Goal: Task Accomplishment & Management: Manage account settings

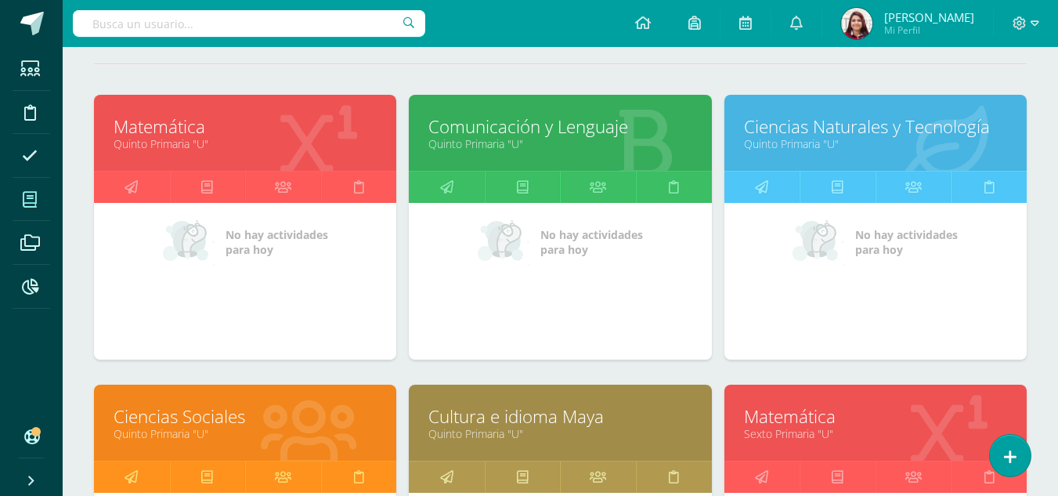
scroll to position [197, 0]
click at [1016, 457] on icon at bounding box center [1010, 457] width 14 height 18
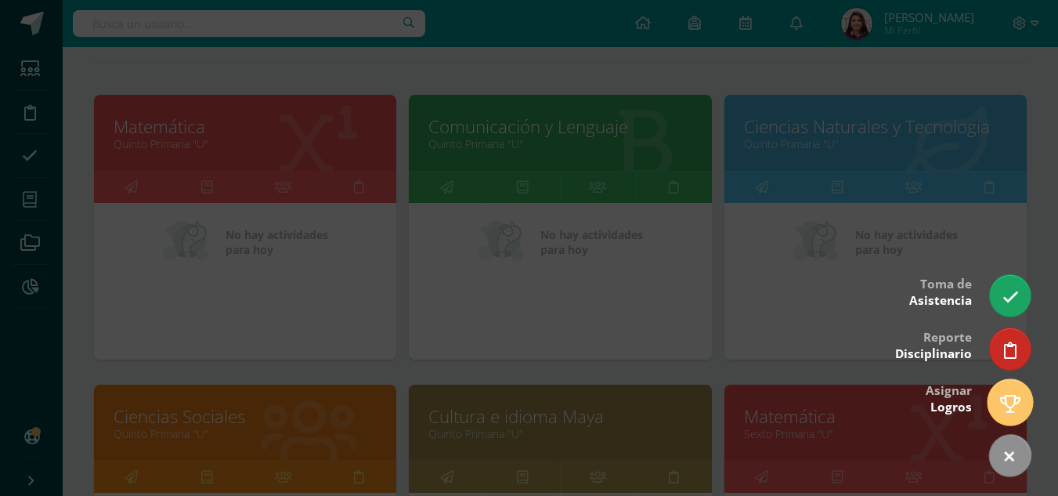
click at [1000, 400] on icon at bounding box center [1010, 404] width 20 height 18
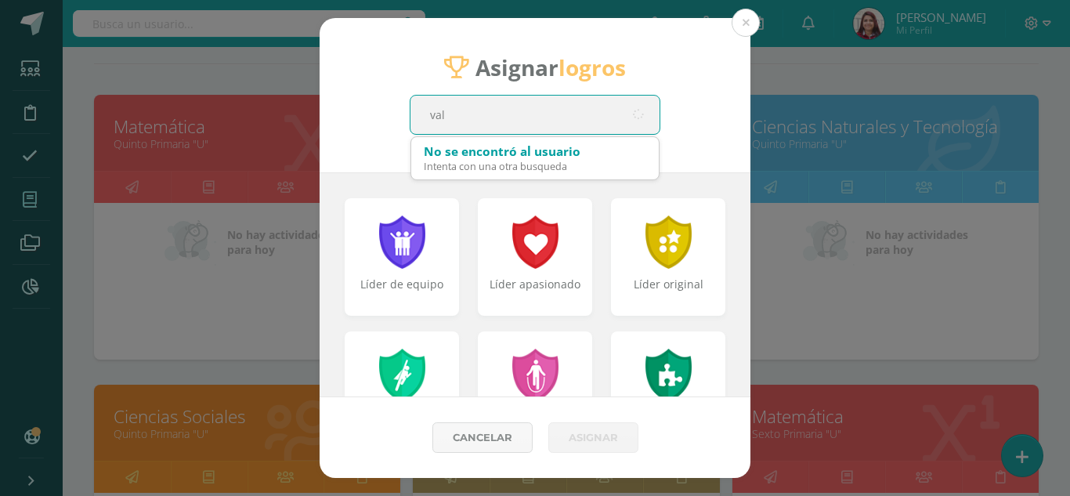
type input "vale"
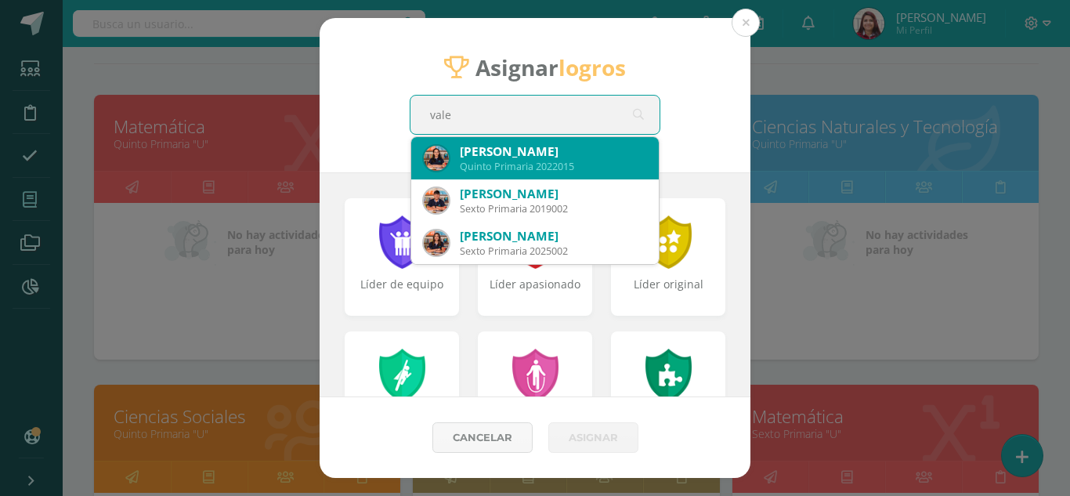
click at [576, 166] on div "Quinto Primaria 2022015" at bounding box center [553, 166] width 186 height 13
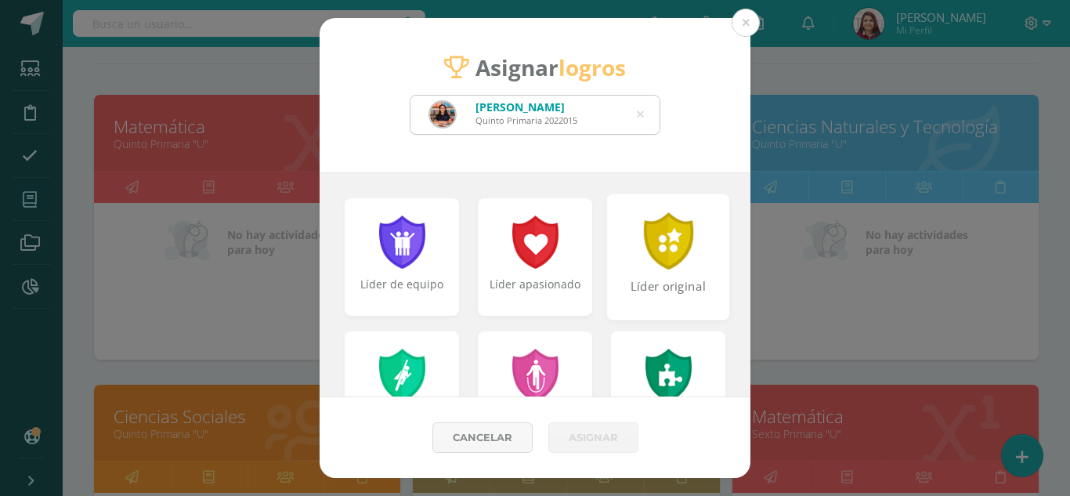
click at [645, 305] on div "Líder original" at bounding box center [669, 295] width 120 height 34
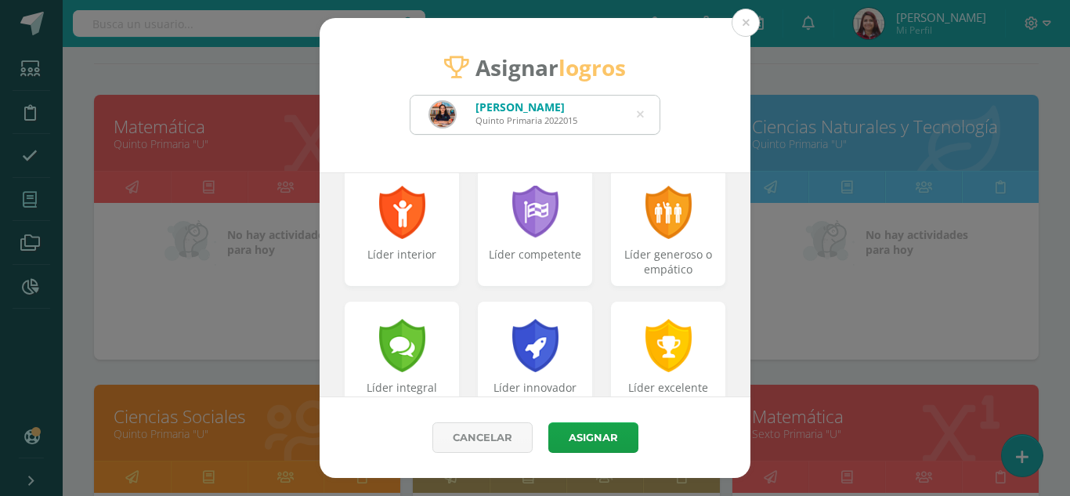
scroll to position [299, 0]
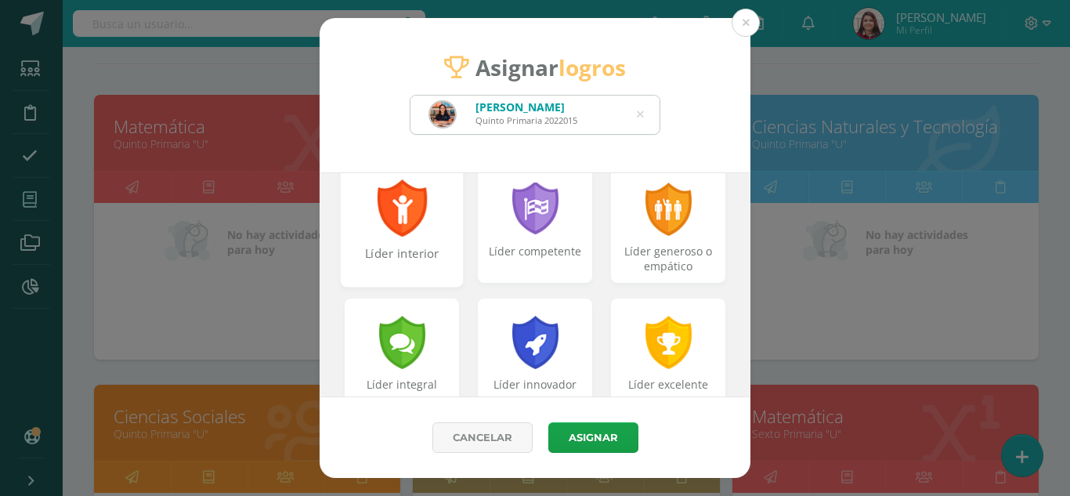
click at [443, 261] on div "Líder interior" at bounding box center [402, 262] width 120 height 34
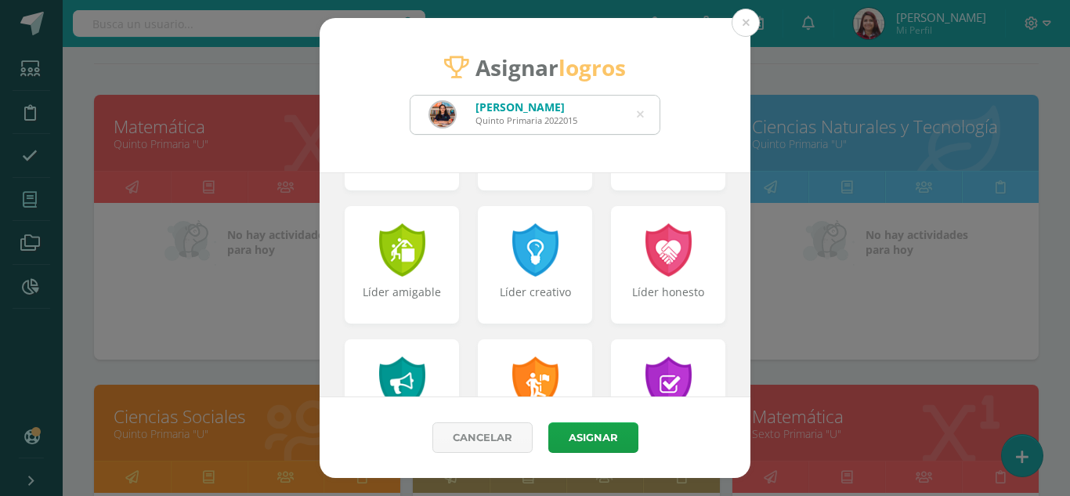
scroll to position [529, 0]
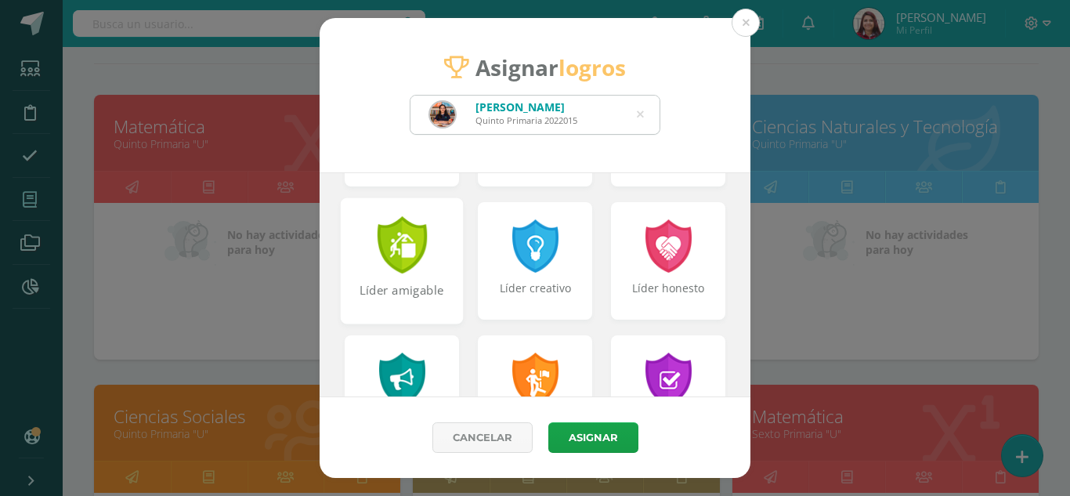
click at [432, 285] on div "Líder amigable" at bounding box center [402, 299] width 120 height 34
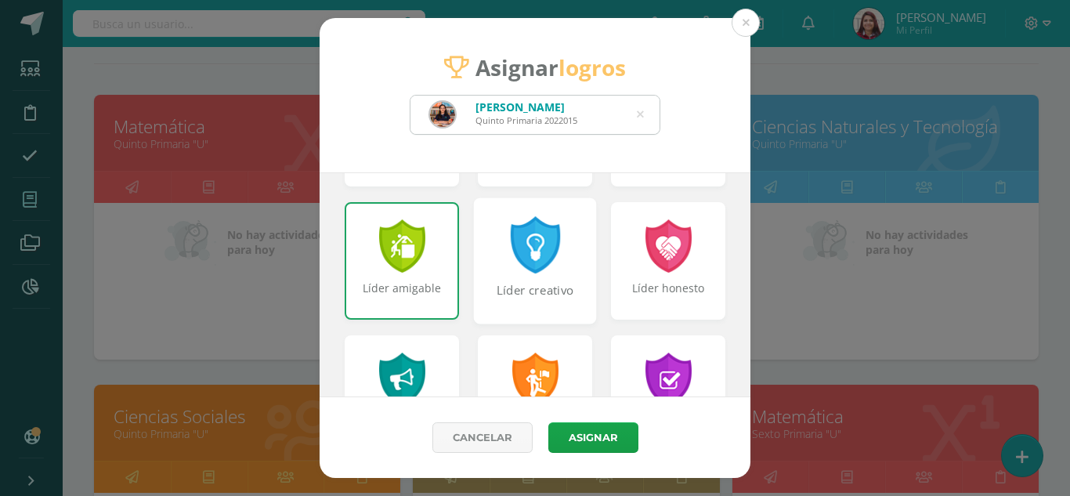
click at [511, 285] on div "Líder creativo" at bounding box center [535, 299] width 120 height 34
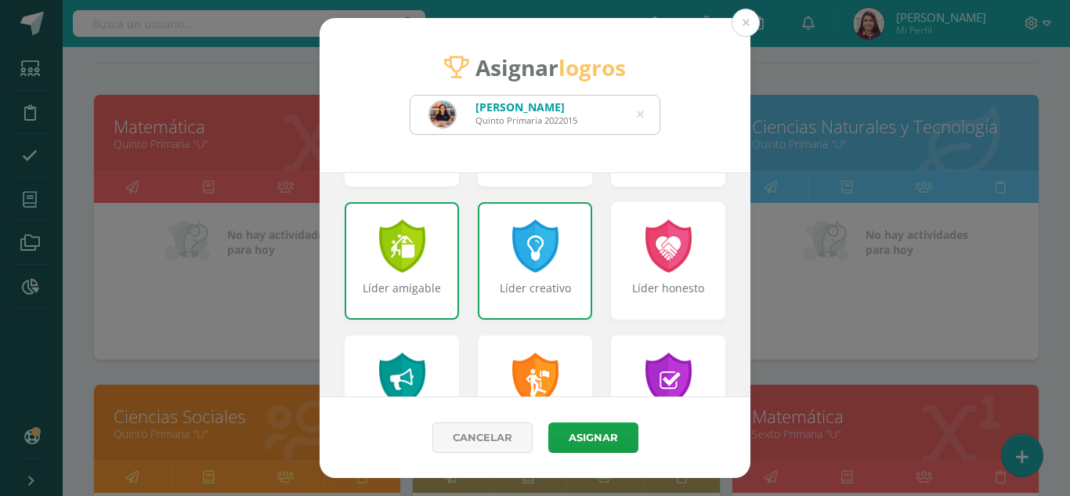
click at [417, 294] on div "Líder amigable" at bounding box center [401, 295] width 111 height 31
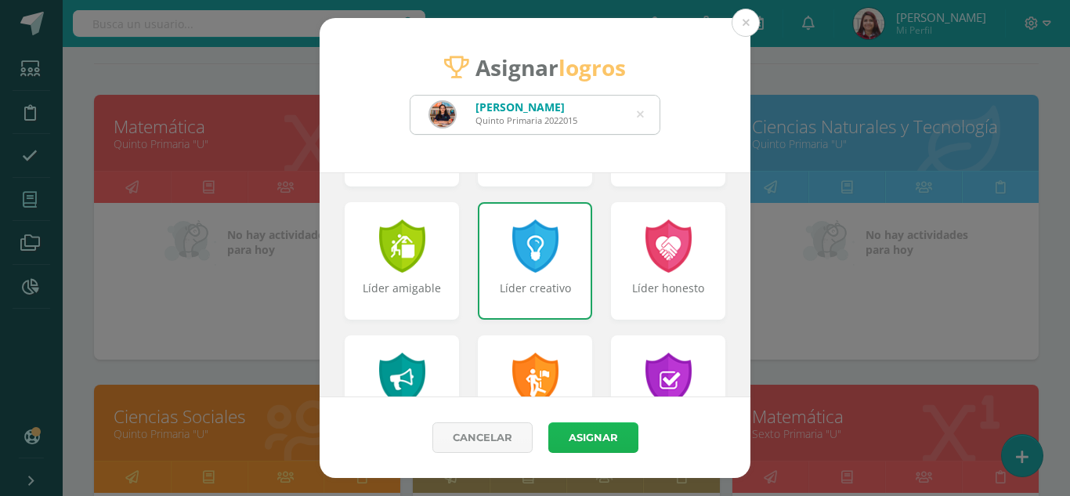
click at [593, 436] on button "Asignar" at bounding box center [593, 437] width 90 height 31
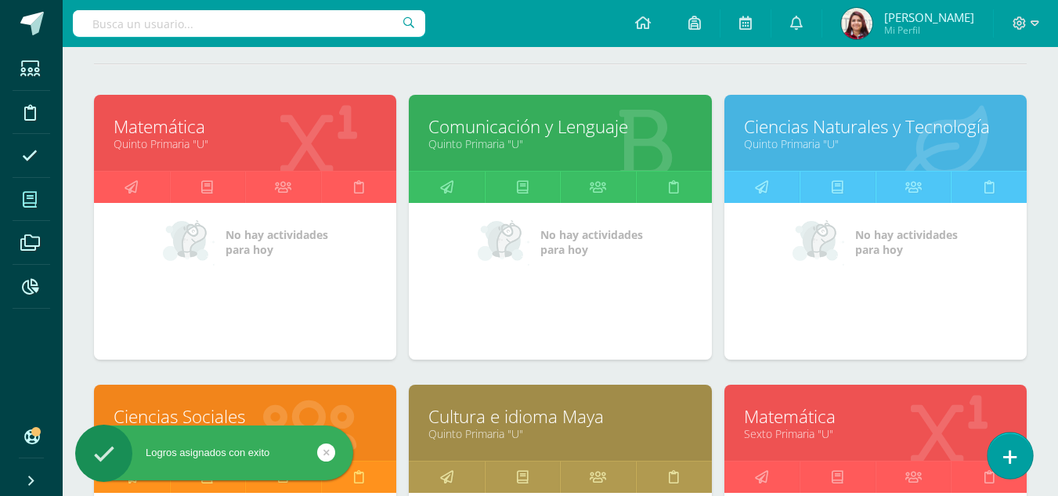
click at [1005, 457] on icon at bounding box center [1010, 457] width 14 height 18
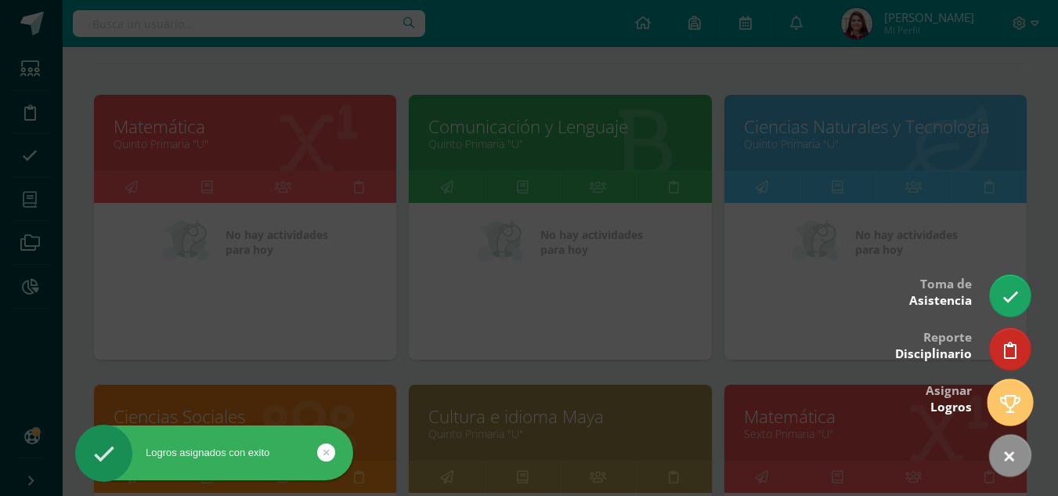
click at [1018, 409] on icon at bounding box center [1010, 404] width 20 height 18
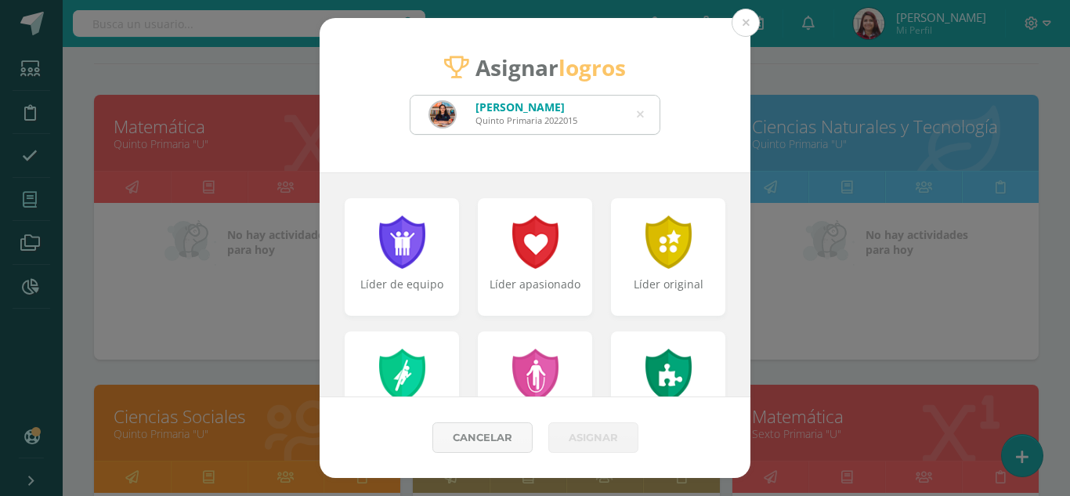
click at [641, 120] on icon at bounding box center [640, 115] width 7 height 40
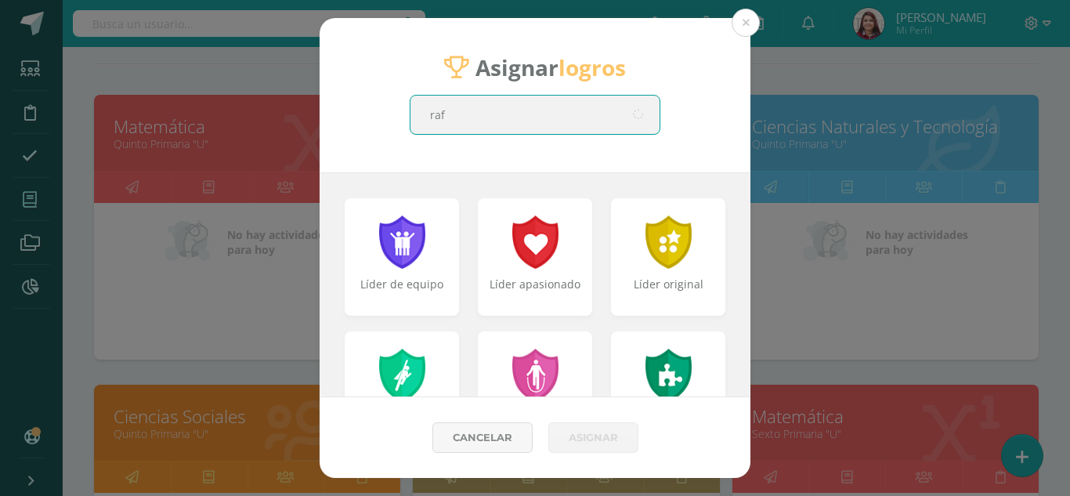
type input "[PERSON_NAME]"
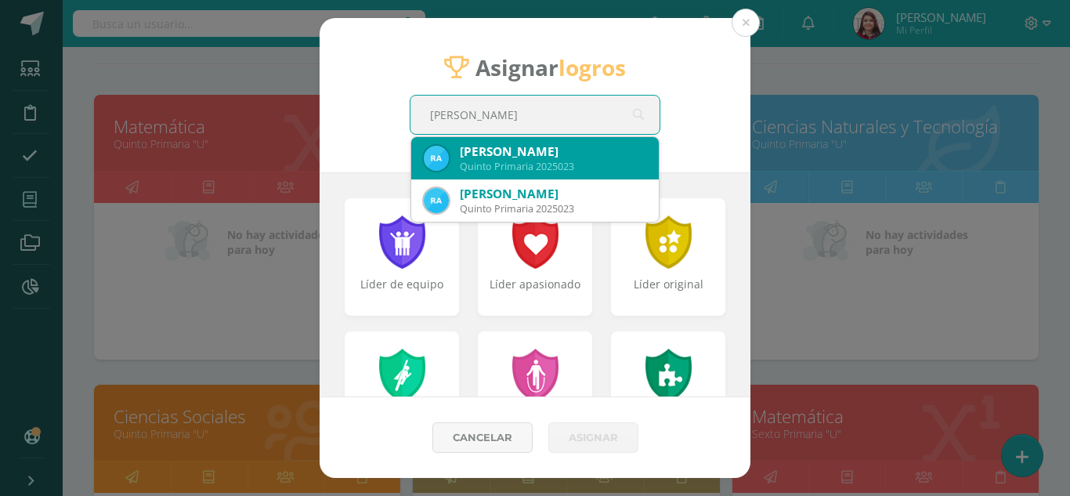
drag, startPoint x: 590, startPoint y: 169, endPoint x: 555, endPoint y: 150, distance: 40.3
click at [555, 150] on div "[PERSON_NAME]" at bounding box center [553, 151] width 186 height 16
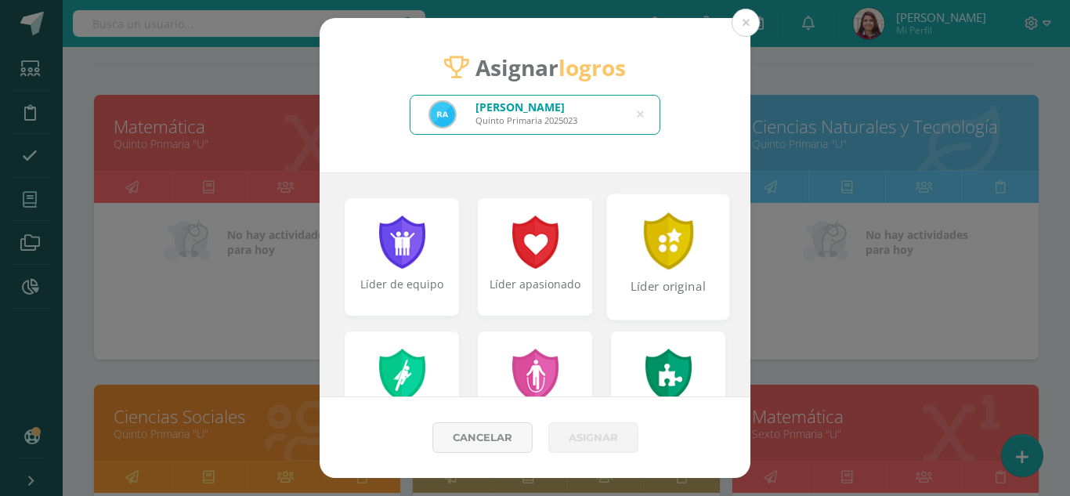
click at [641, 264] on div at bounding box center [668, 240] width 54 height 57
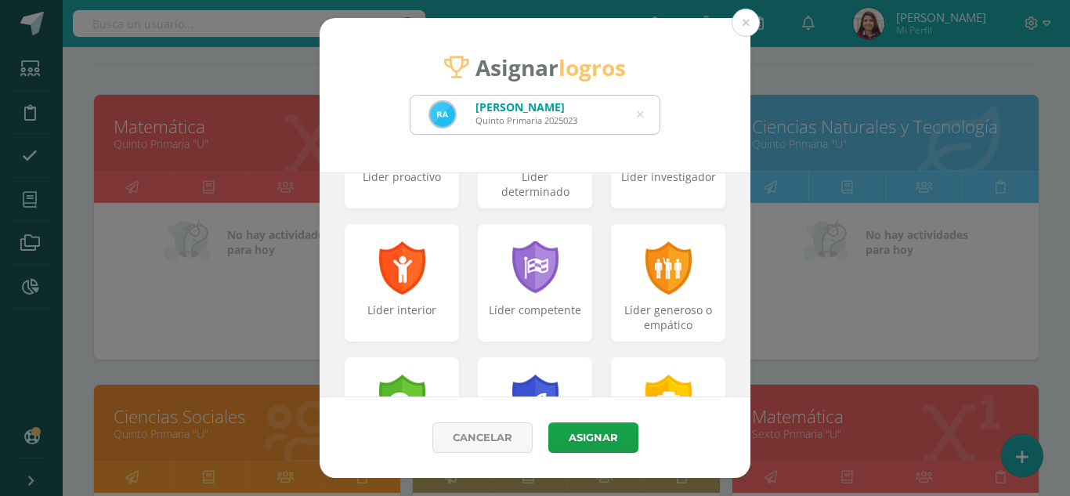
scroll to position [280, 0]
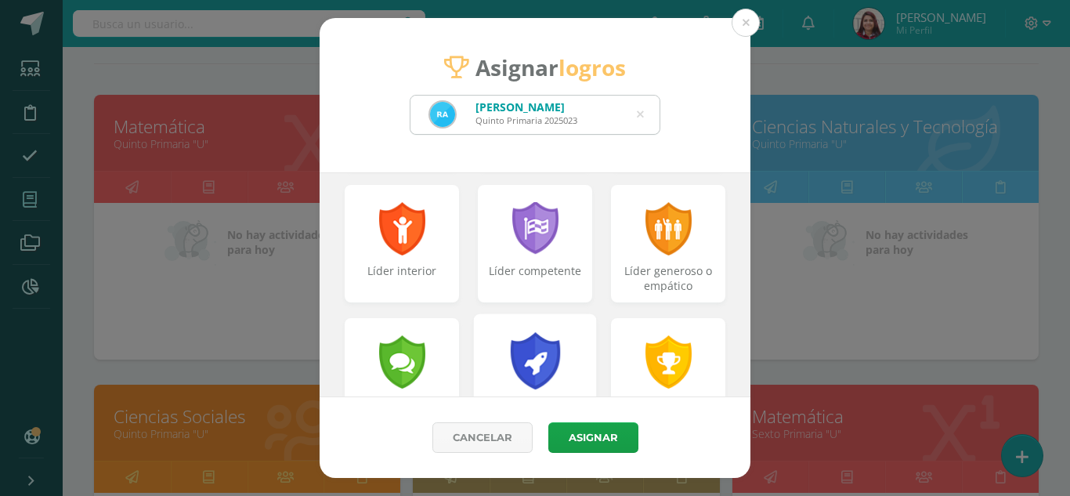
click at [544, 358] on div at bounding box center [535, 360] width 54 height 57
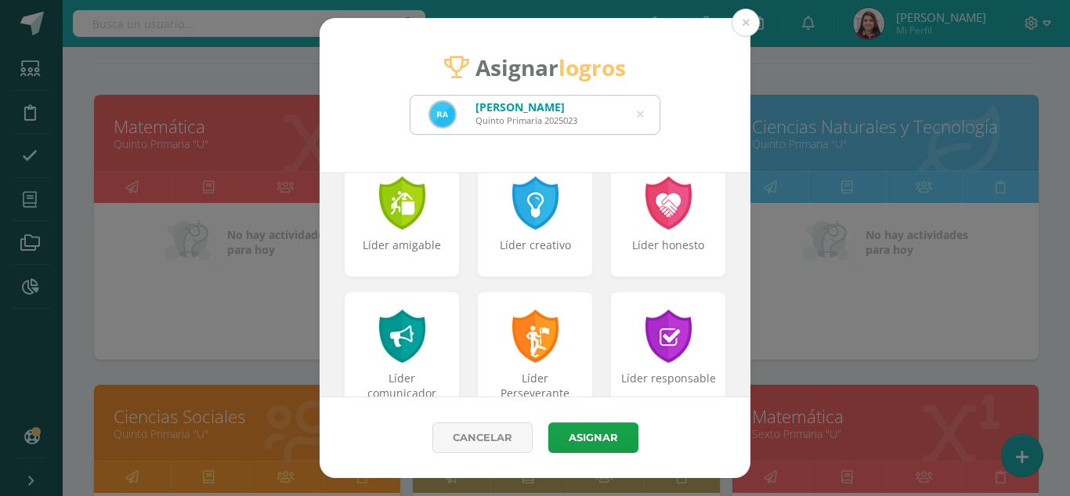
scroll to position [579, 0]
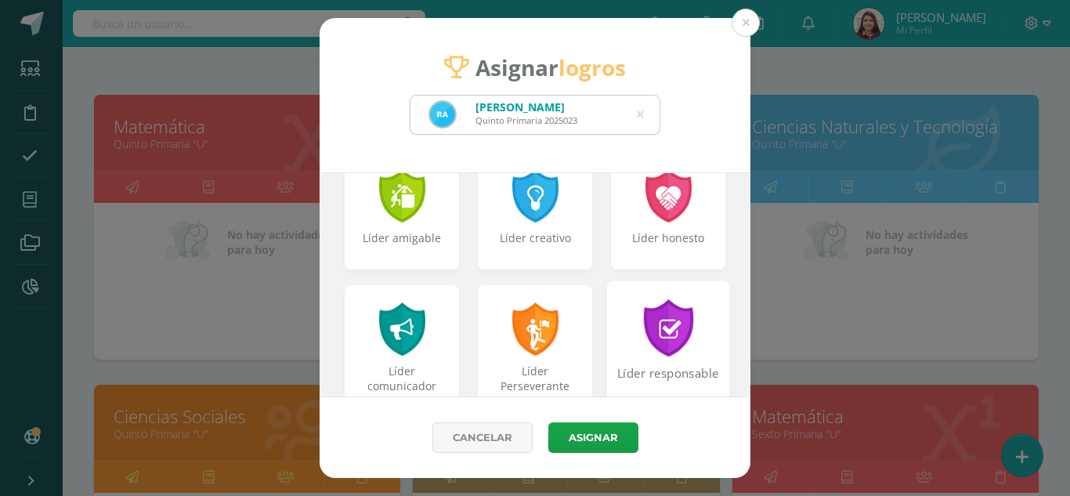
click at [683, 327] on div at bounding box center [668, 327] width 54 height 57
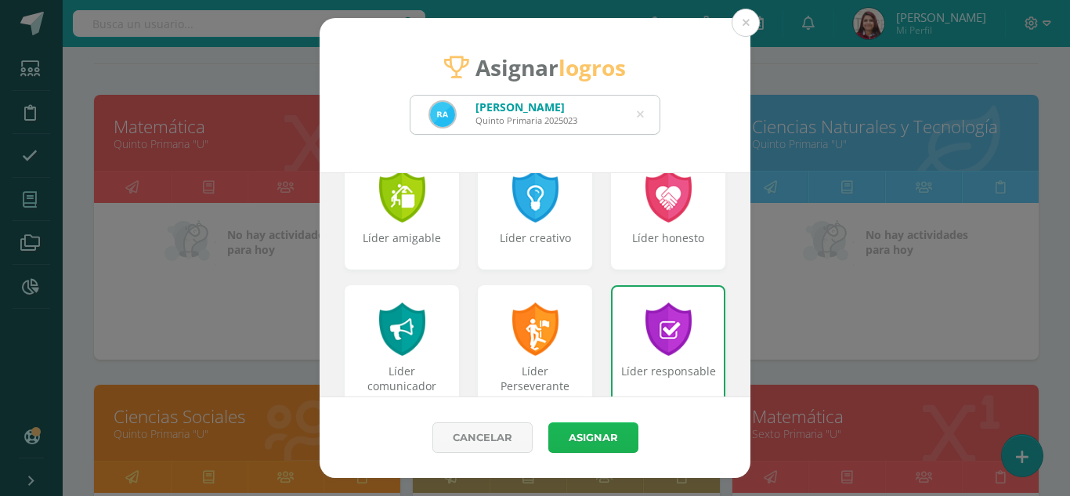
click at [598, 438] on button "Asignar" at bounding box center [593, 437] width 90 height 31
click at [598, 438] on span at bounding box center [593, 437] width 62 height 20
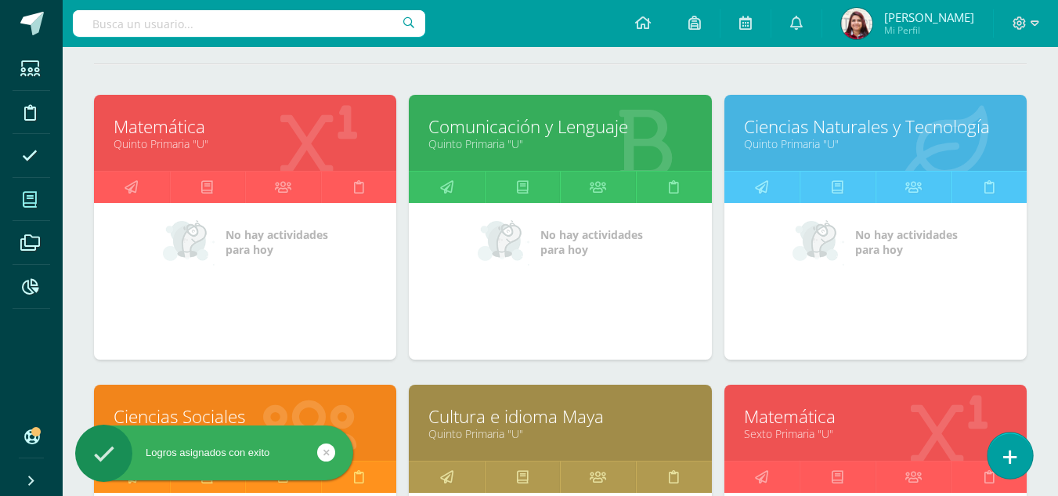
click at [1007, 454] on icon at bounding box center [1010, 457] width 14 height 18
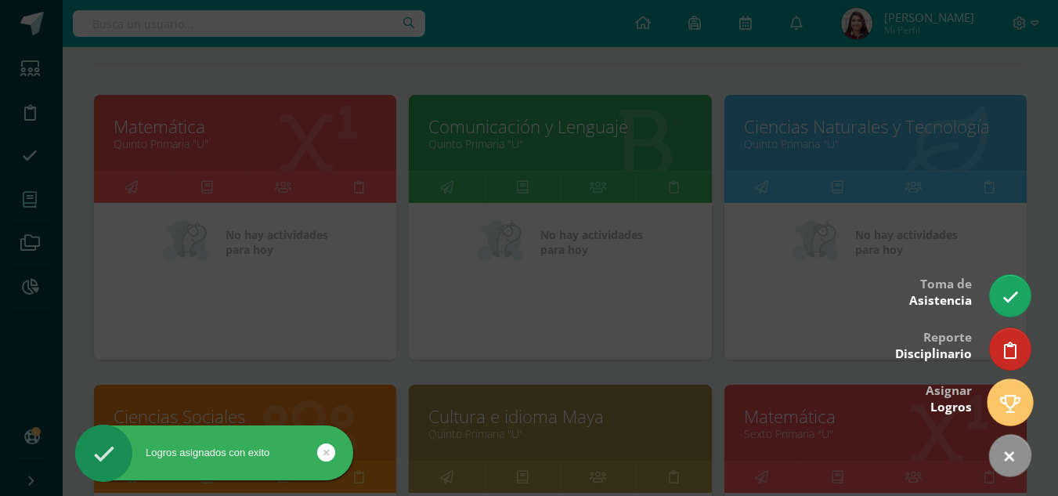
click at [994, 405] on link at bounding box center [1010, 401] width 45 height 45
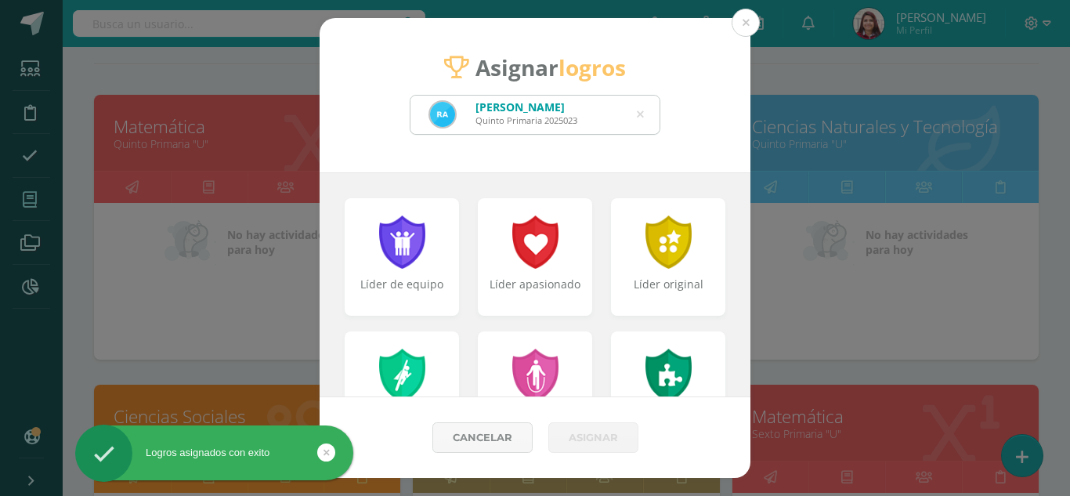
click at [638, 115] on icon at bounding box center [640, 115] width 7 height 40
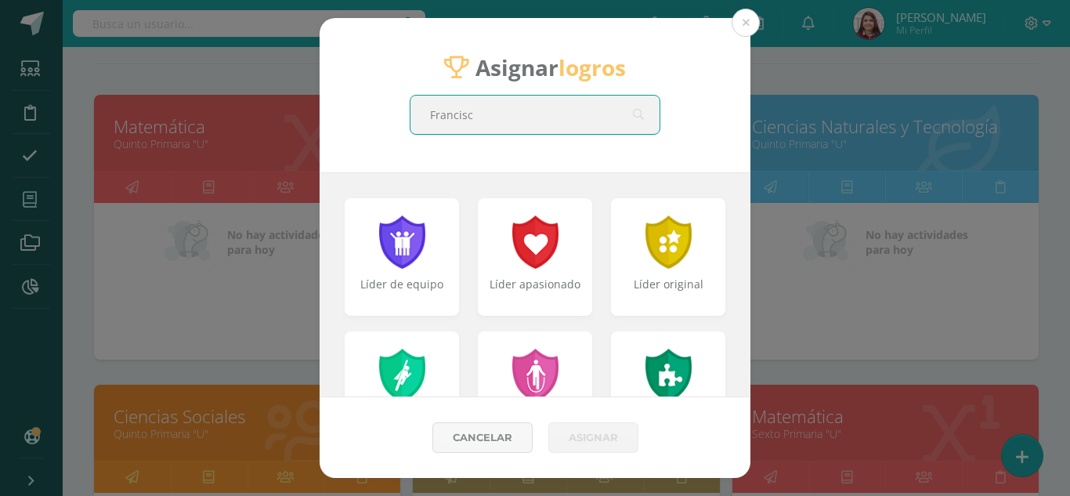
type input "[PERSON_NAME]"
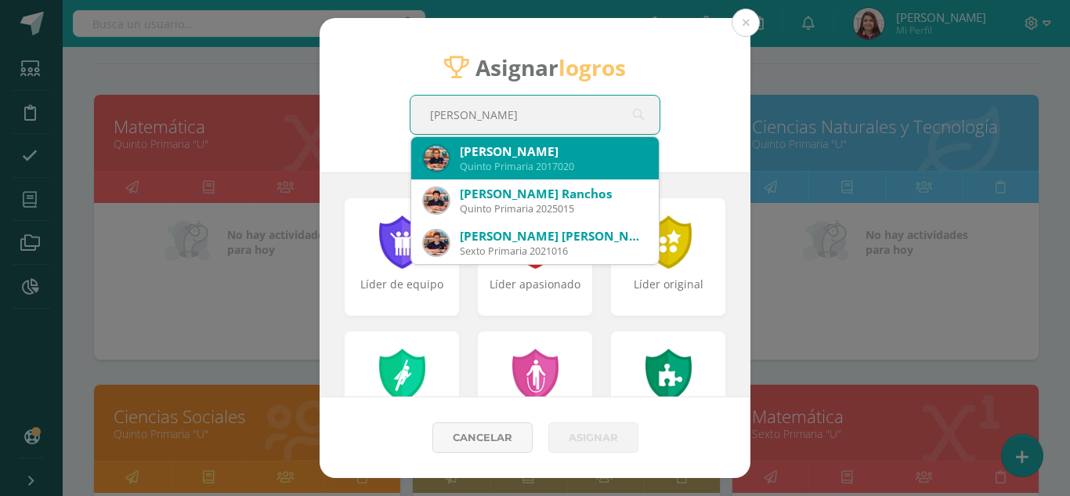
click at [565, 146] on div "[PERSON_NAME]" at bounding box center [553, 151] width 186 height 16
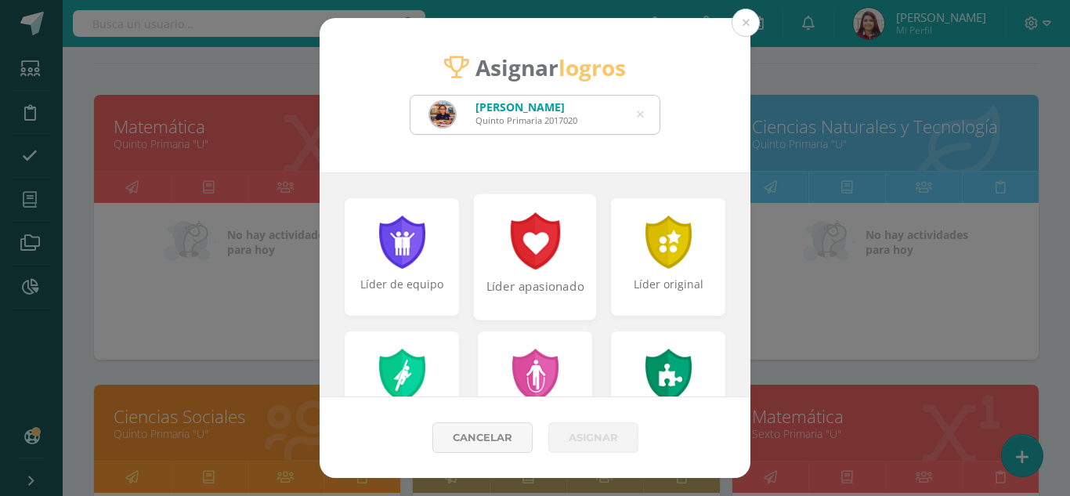
click at [532, 254] on div at bounding box center [535, 240] width 54 height 57
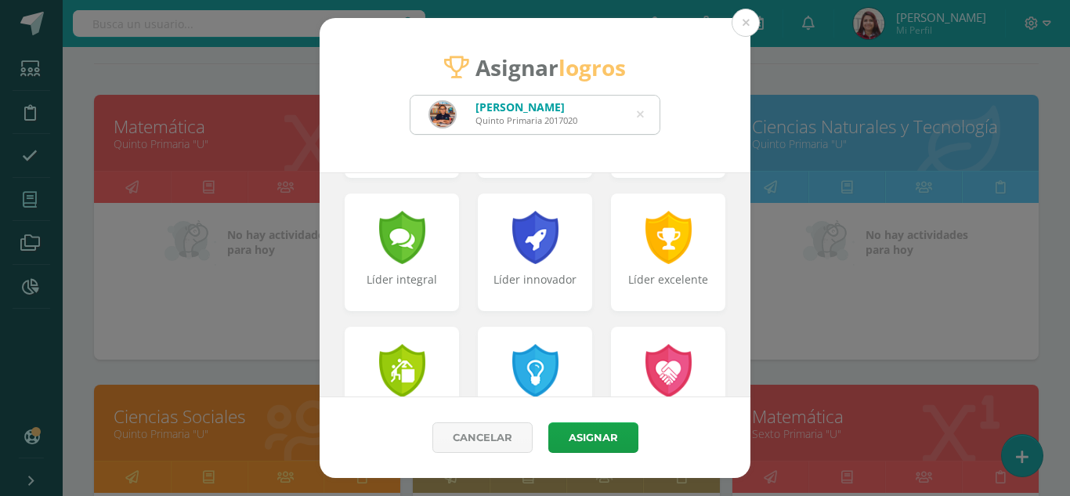
scroll to position [412, 0]
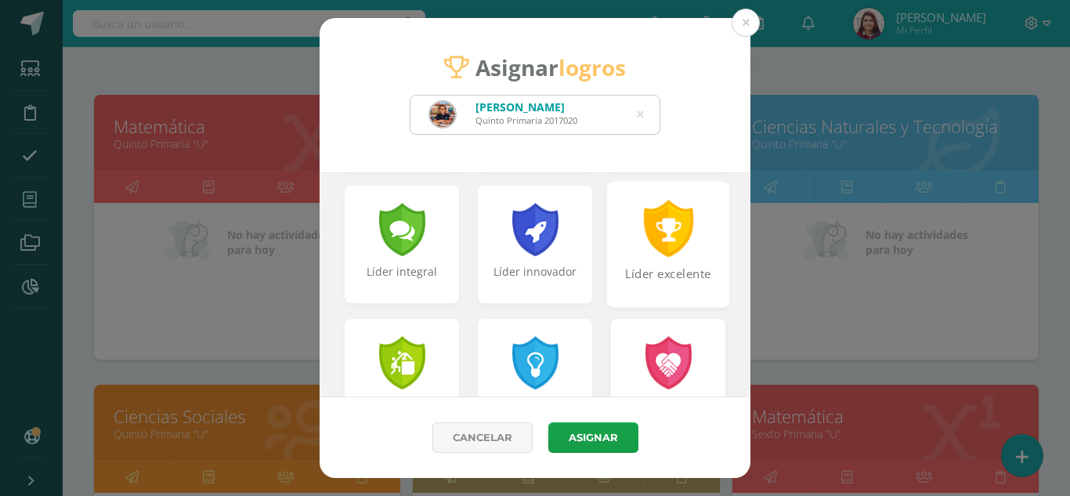
click at [681, 264] on div "Líder excelente" at bounding box center [668, 244] width 123 height 126
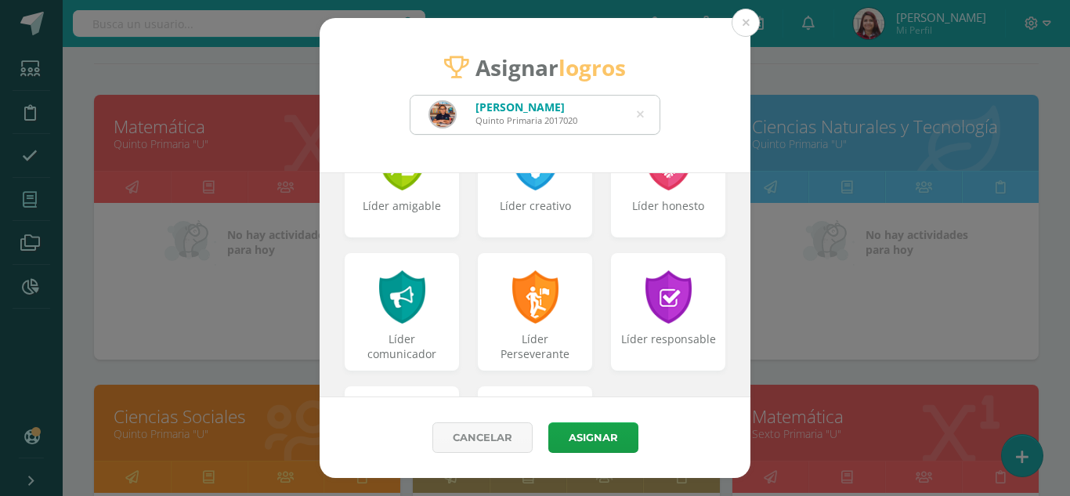
scroll to position [634, 0]
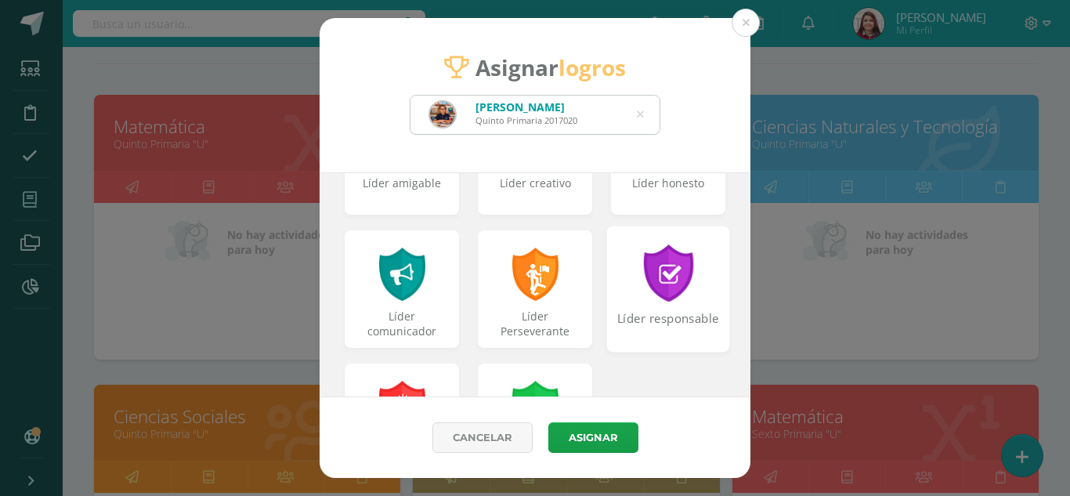
click at [656, 303] on div "Líder responsable" at bounding box center [668, 289] width 123 height 126
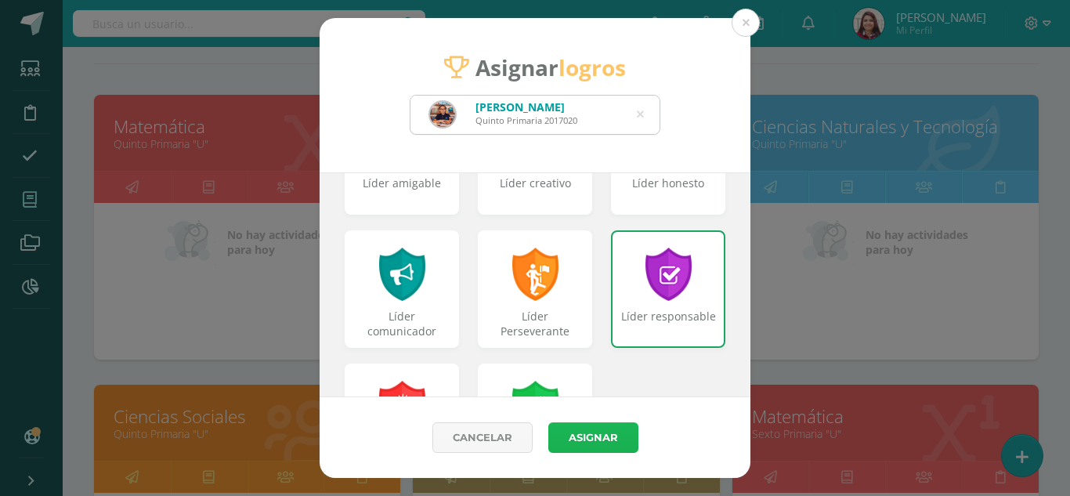
click at [595, 444] on button "Asignar" at bounding box center [593, 437] width 90 height 31
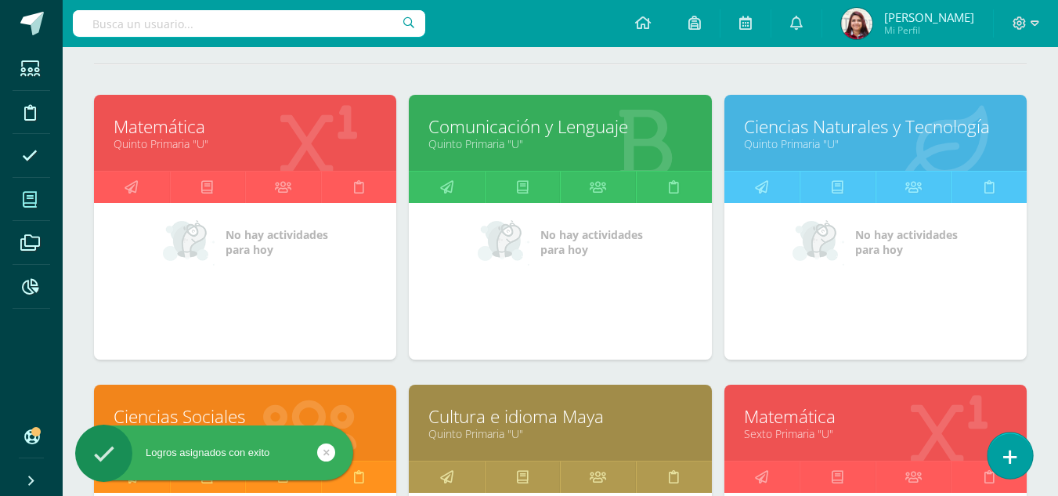
click at [1013, 460] on icon at bounding box center [1010, 457] width 14 height 18
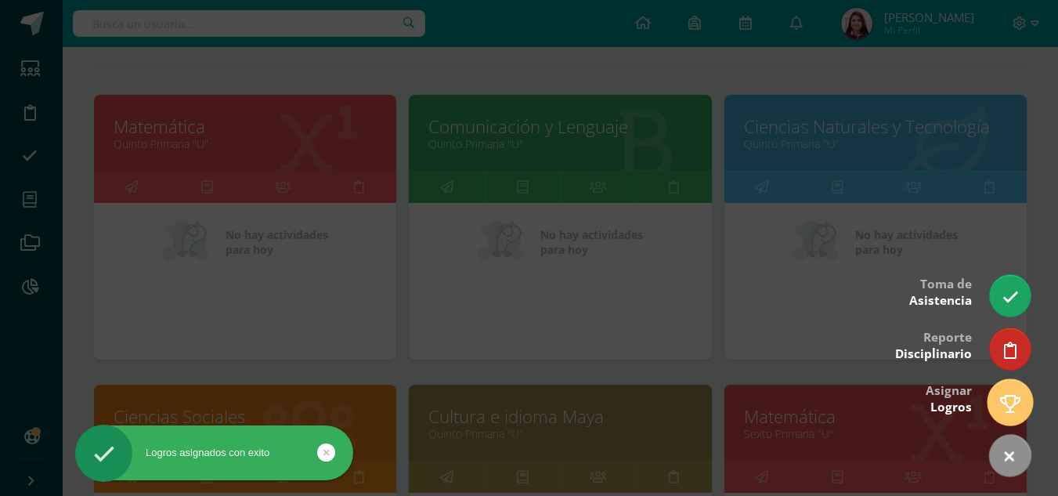
click at [1011, 413] on icon at bounding box center [1010, 404] width 20 height 18
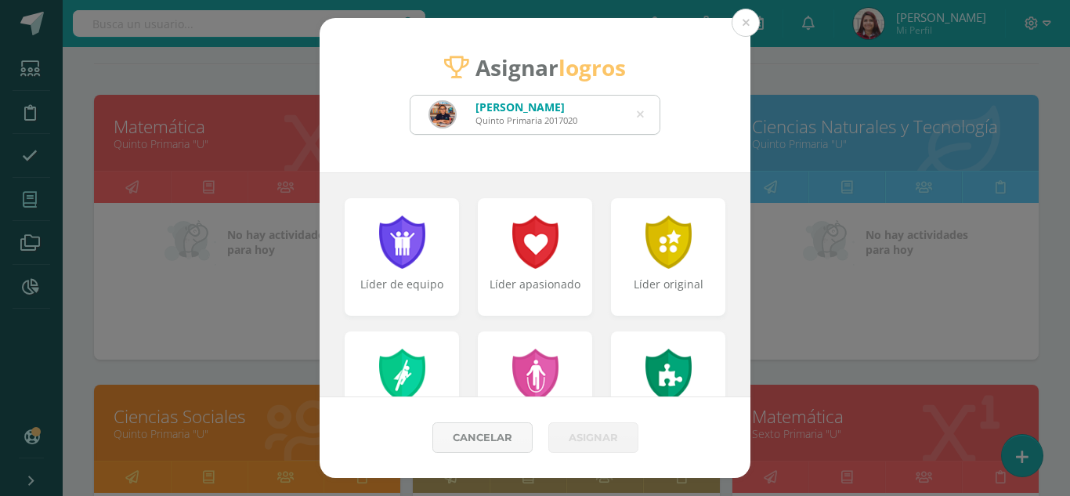
click at [641, 111] on icon at bounding box center [640, 115] width 7 height 40
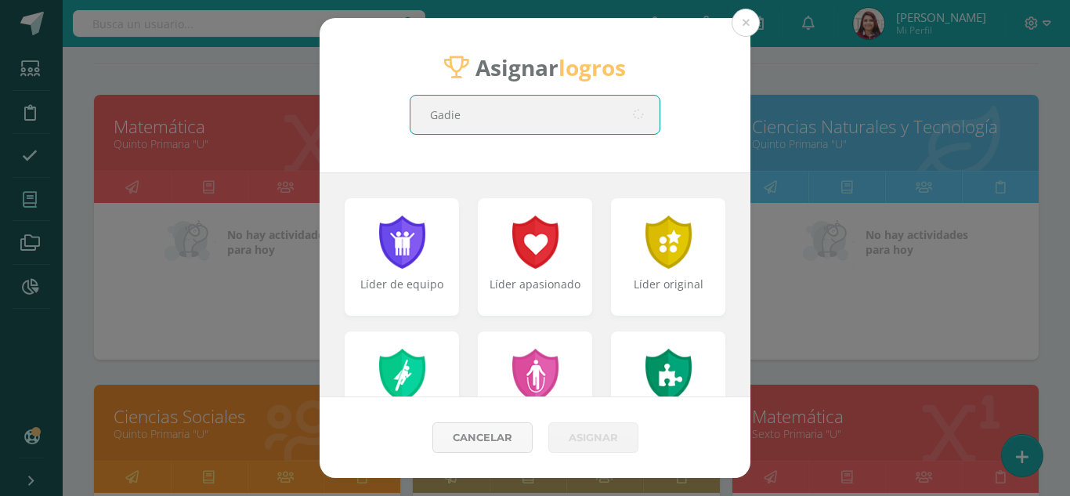
type input "[PERSON_NAME]"
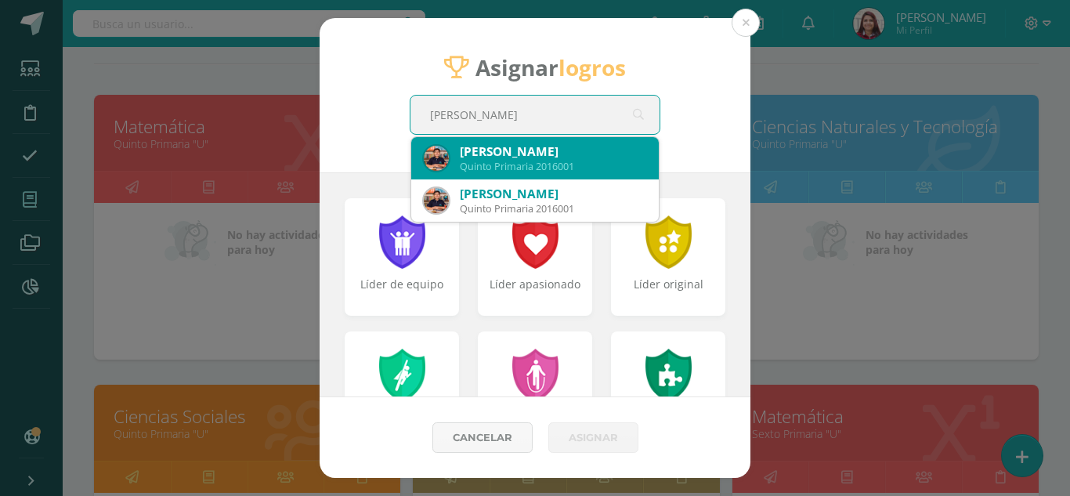
click at [562, 150] on div "[PERSON_NAME]" at bounding box center [553, 151] width 186 height 16
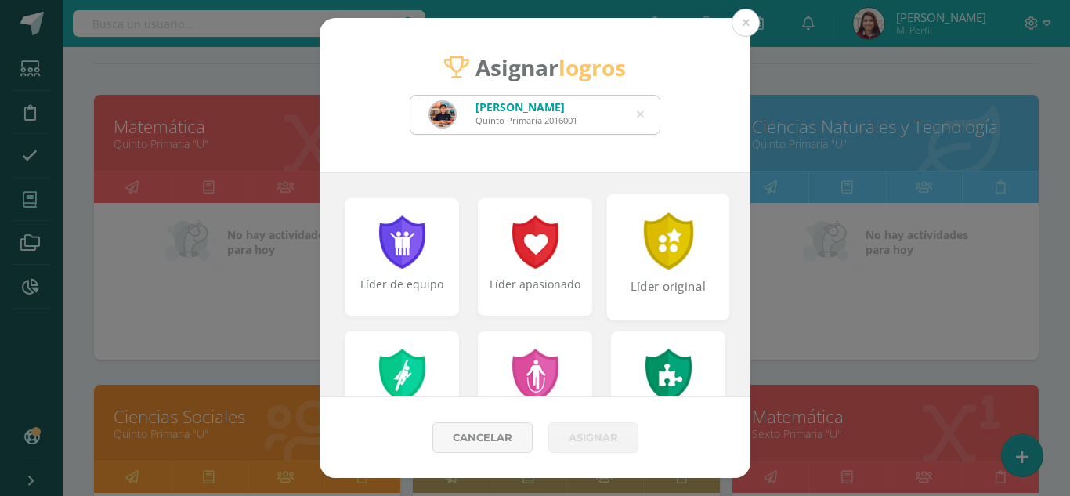
click at [655, 261] on div at bounding box center [668, 240] width 54 height 57
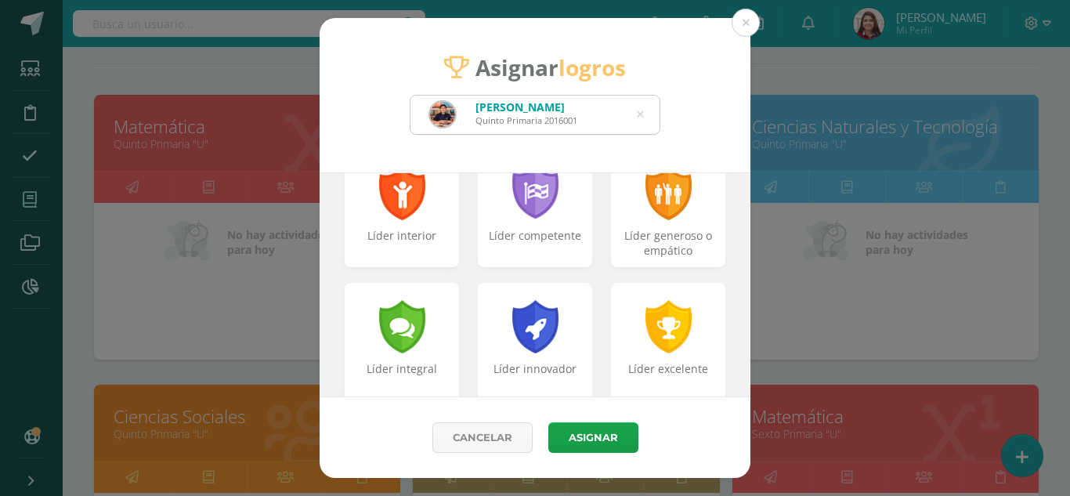
scroll to position [319, 0]
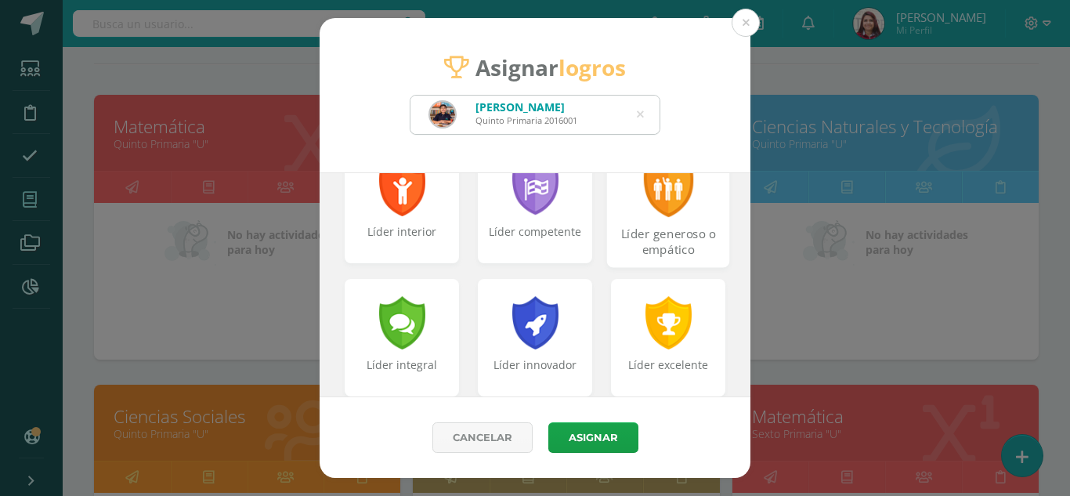
click at [688, 220] on div "Líder generoso o empático" at bounding box center [668, 204] width 123 height 126
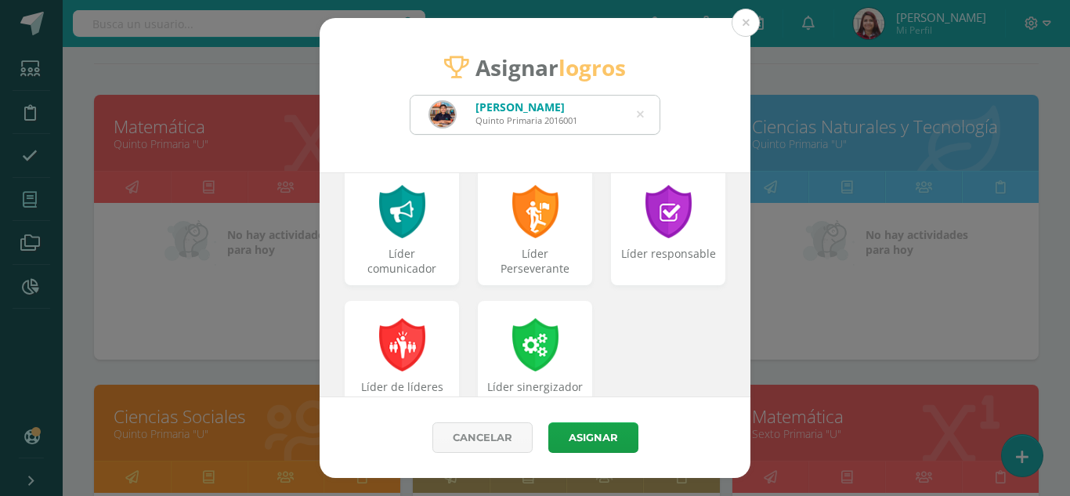
scroll to position [699, 0]
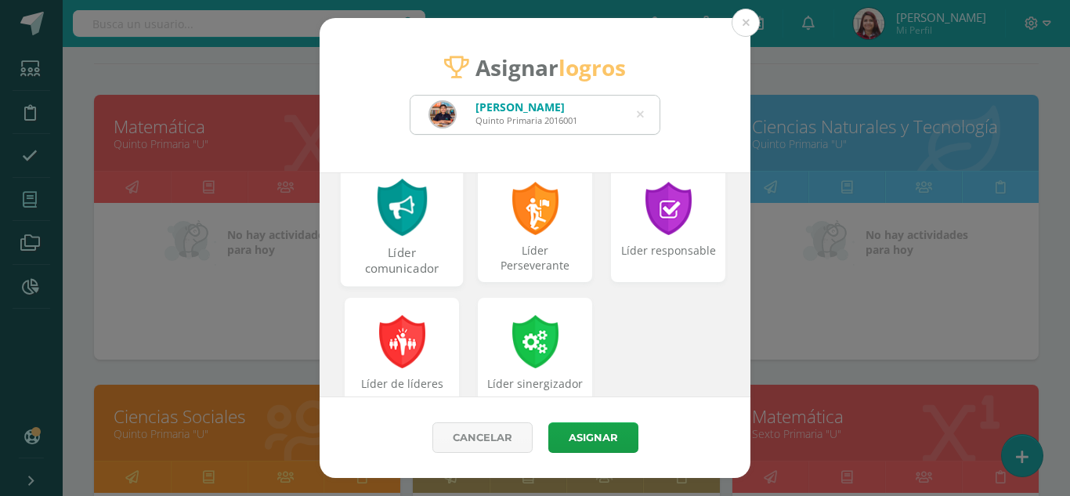
click at [428, 237] on div "Líder comunicador" at bounding box center [402, 223] width 123 height 126
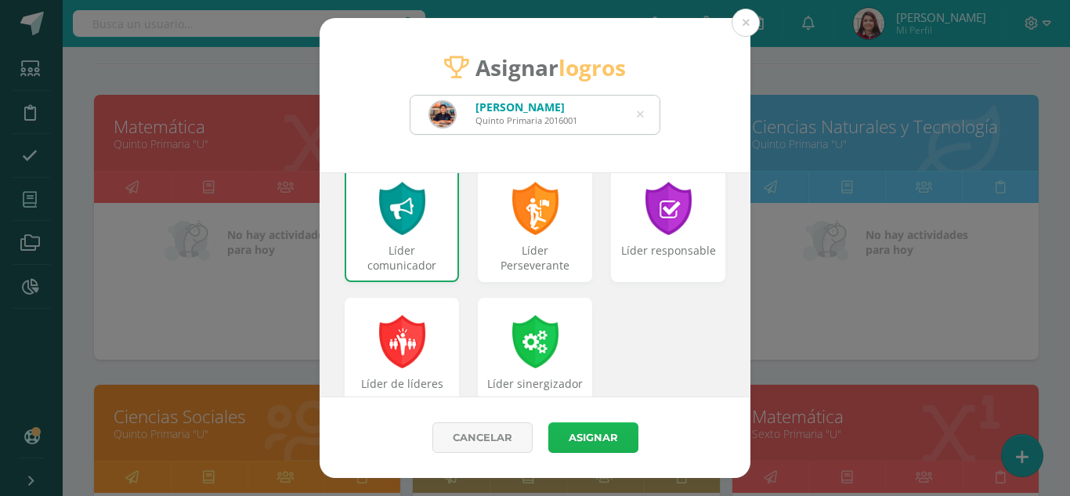
click at [571, 427] on button "Asignar" at bounding box center [593, 437] width 90 height 31
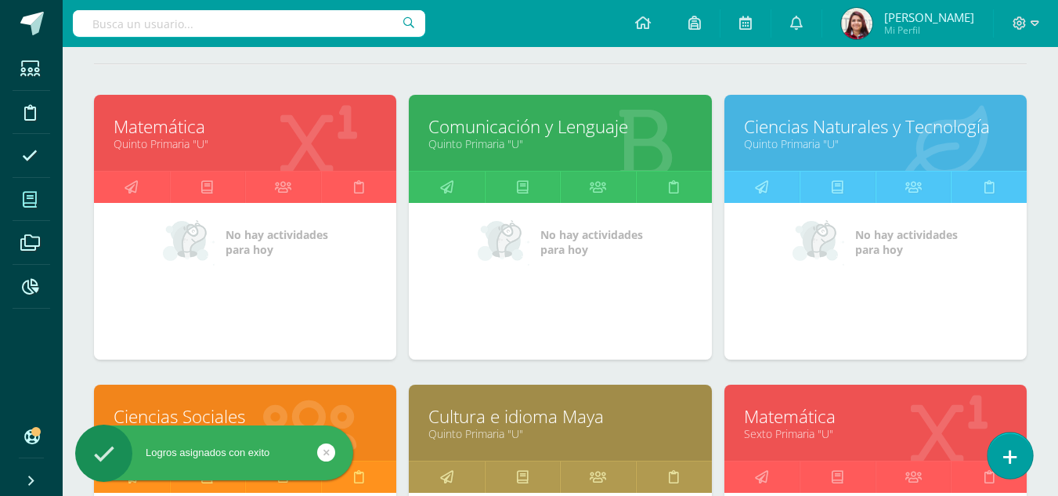
click at [1009, 460] on icon at bounding box center [1010, 457] width 14 height 18
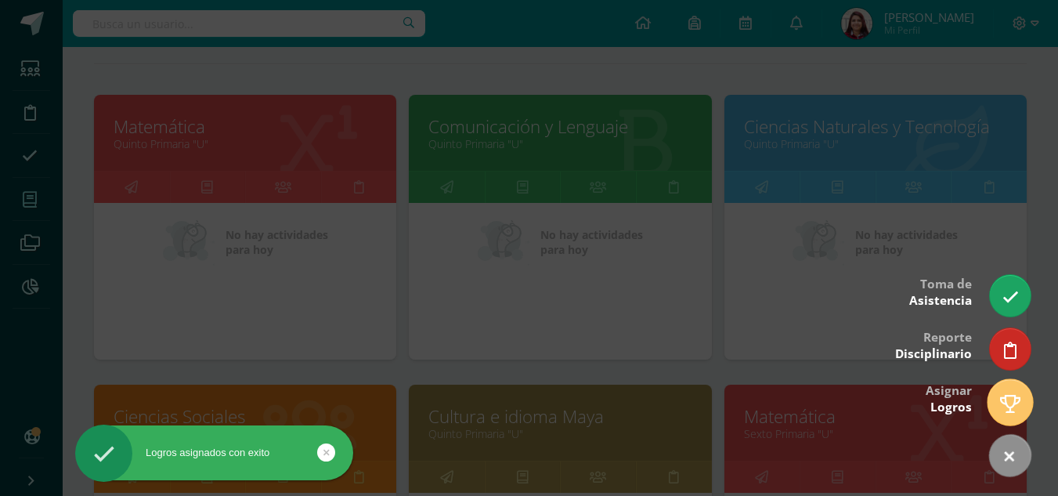
click at [1009, 400] on icon at bounding box center [1010, 404] width 20 height 18
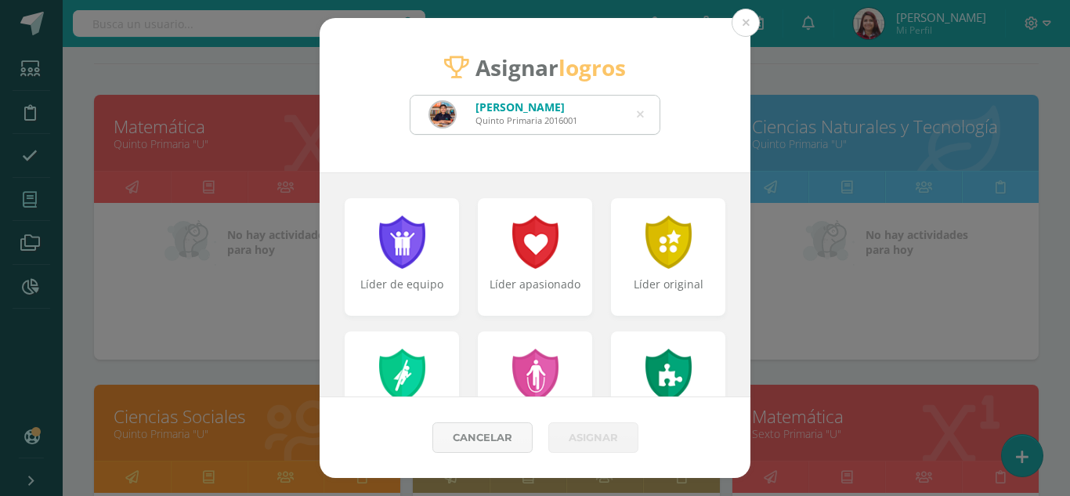
click at [638, 122] on icon at bounding box center [640, 115] width 7 height 40
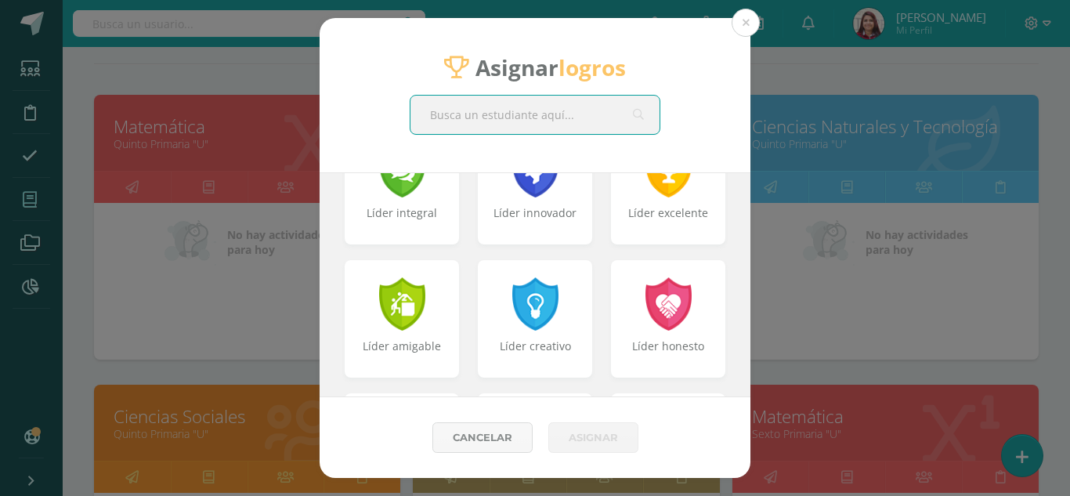
scroll to position [493, 0]
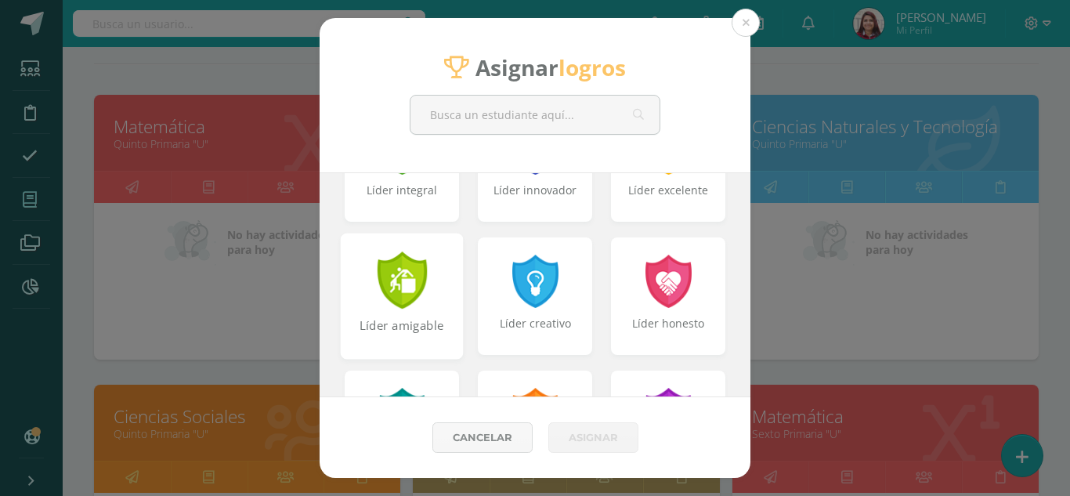
click at [433, 309] on div "Líder amigable" at bounding box center [402, 296] width 123 height 126
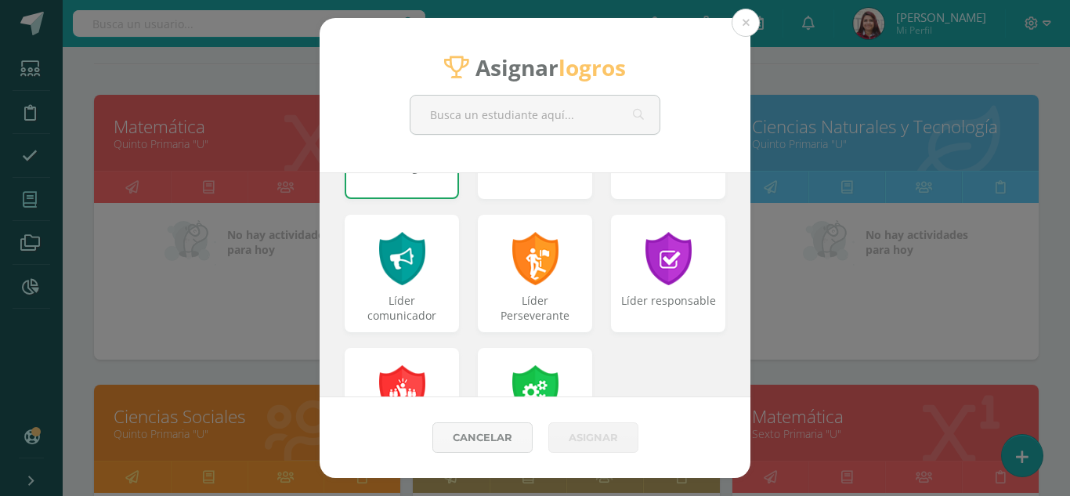
scroll to position [656, 0]
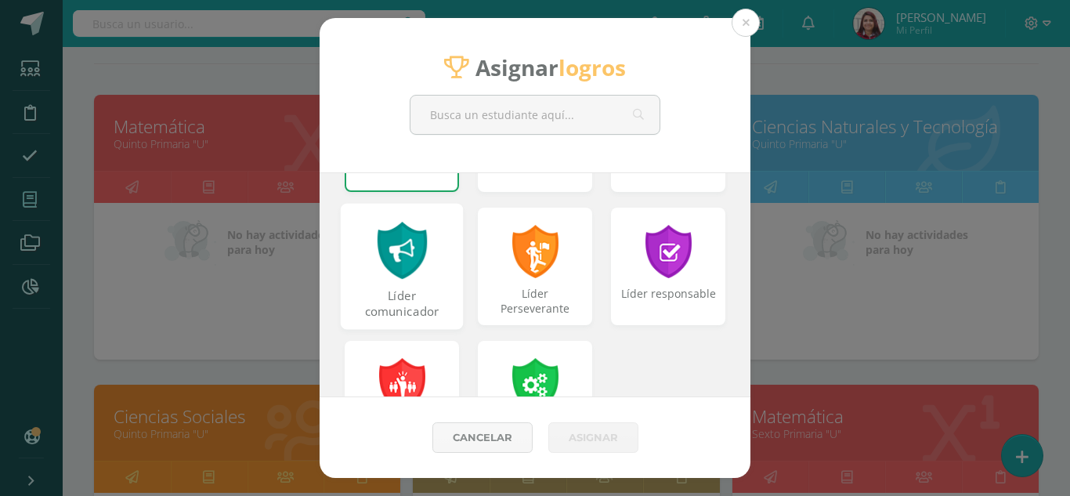
click at [406, 299] on div "Líder comunicador" at bounding box center [402, 304] width 120 height 34
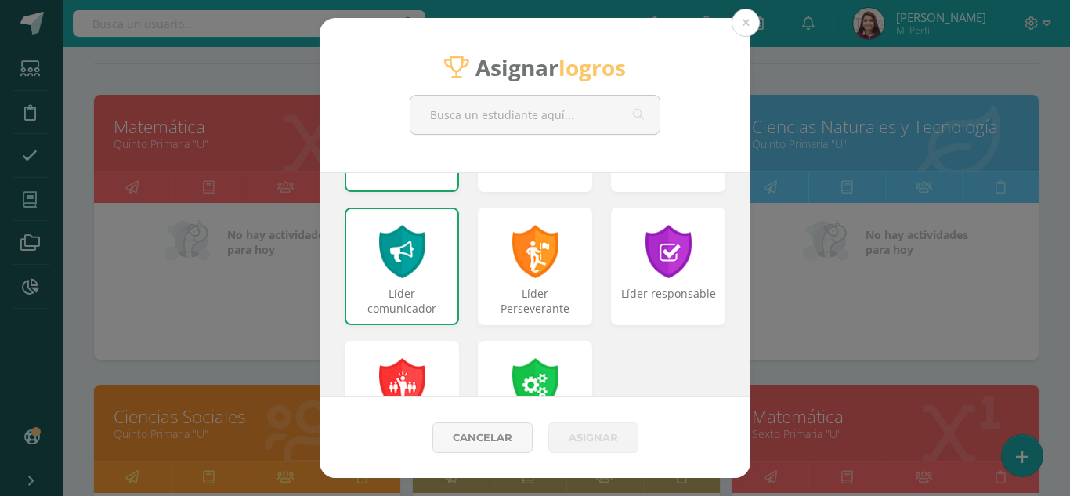
click at [602, 298] on div "Líder responsable" at bounding box center [667, 274] width 133 height 133
click at [616, 305] on div "Líder responsable" at bounding box center [669, 304] width 120 height 34
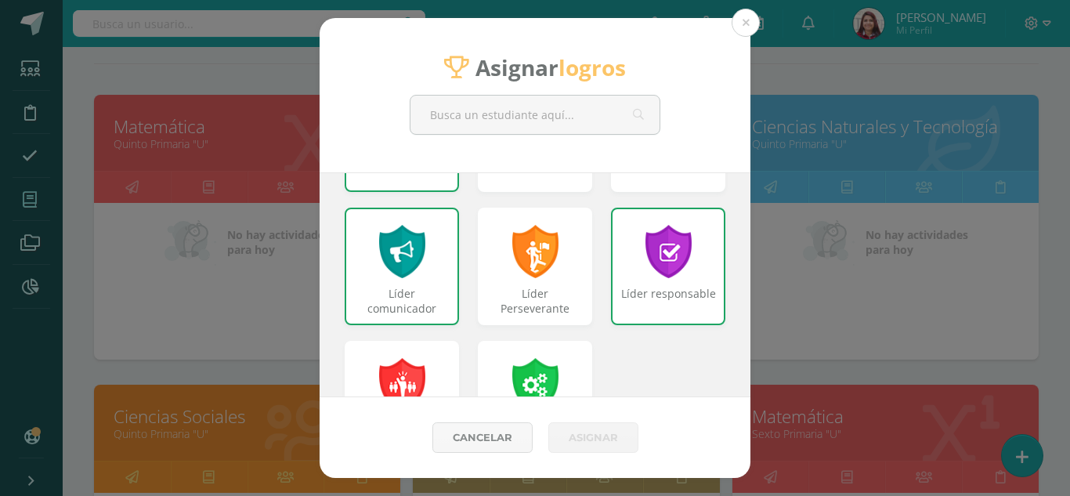
click at [605, 442] on button "Asignar" at bounding box center [593, 437] width 90 height 31
click at [607, 114] on input "text" at bounding box center [534, 115] width 249 height 38
type input "NIco"
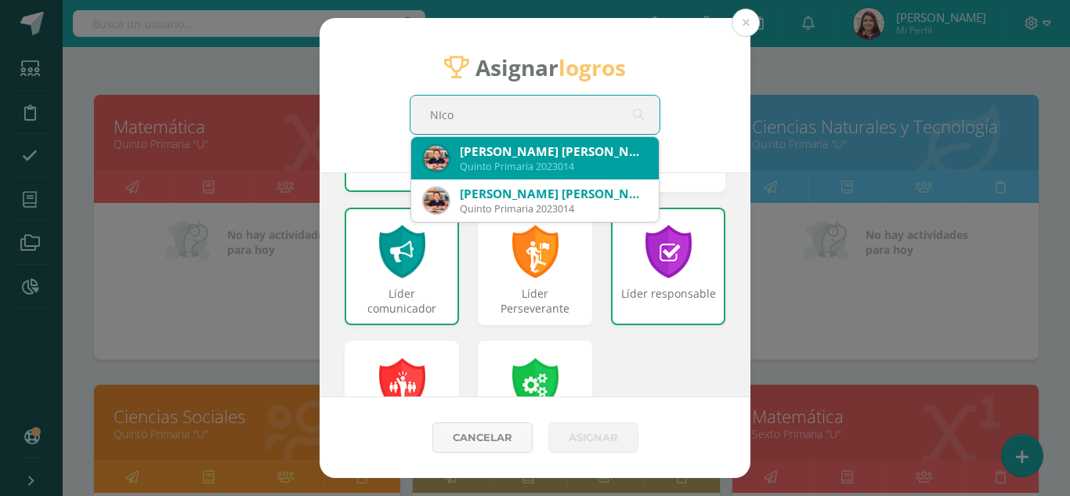
click at [555, 157] on div "[PERSON_NAME] [PERSON_NAME]" at bounding box center [553, 151] width 186 height 16
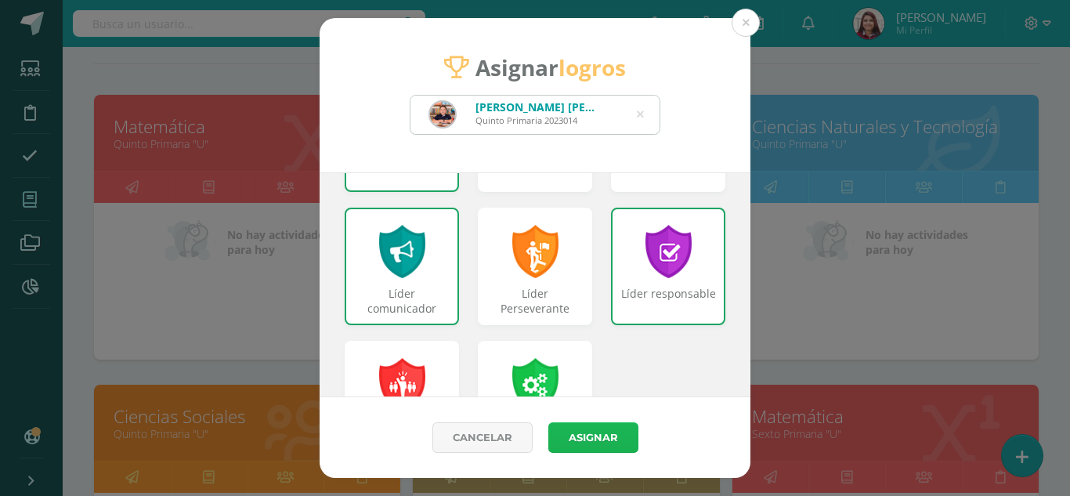
click at [615, 426] on button "Asignar" at bounding box center [593, 437] width 90 height 31
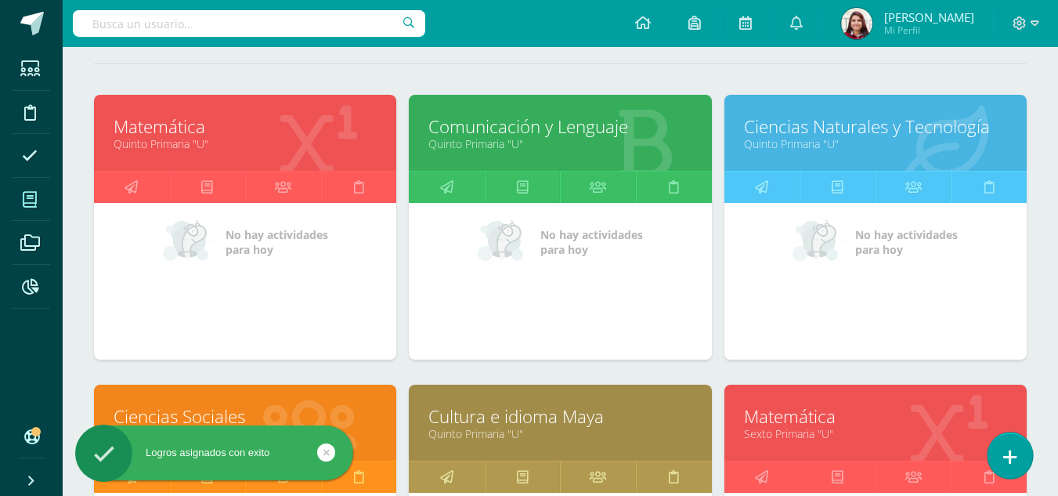
click at [1013, 443] on link at bounding box center [1010, 454] width 45 height 45
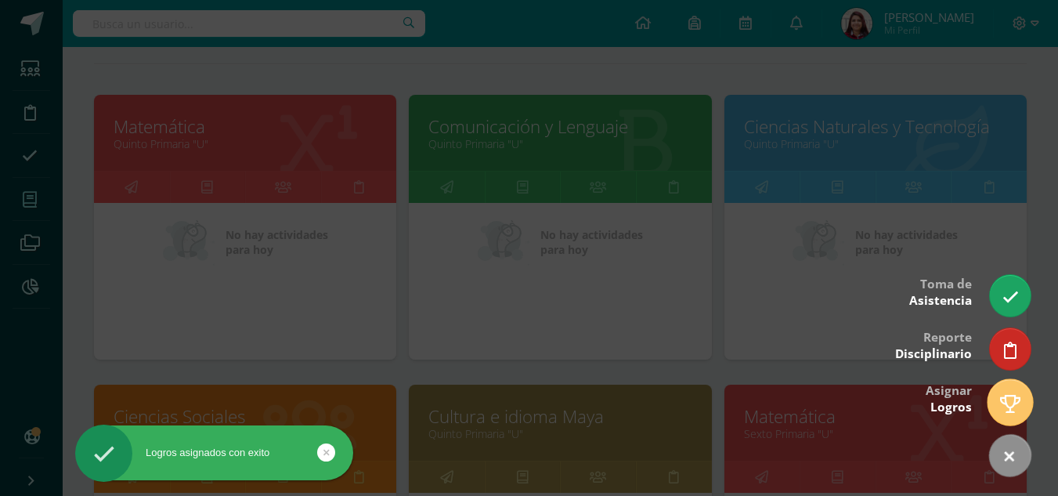
click at [1004, 399] on icon at bounding box center [1010, 404] width 20 height 18
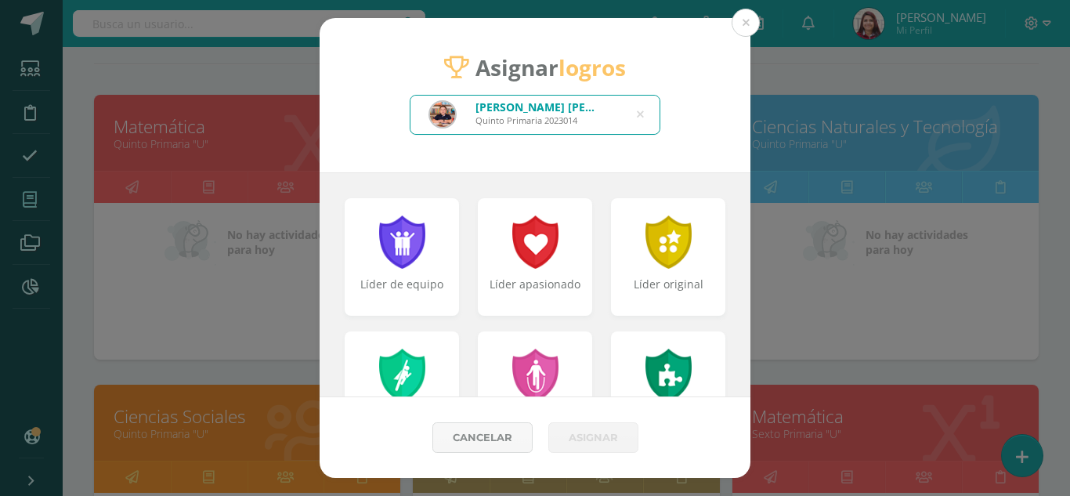
click at [641, 115] on icon at bounding box center [640, 115] width 7 height 40
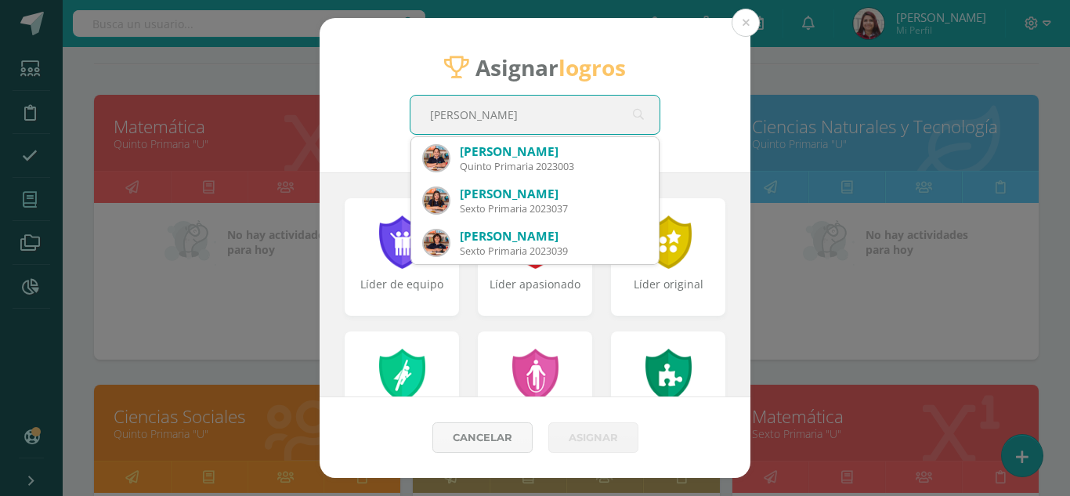
type input "[PERSON_NAME]"
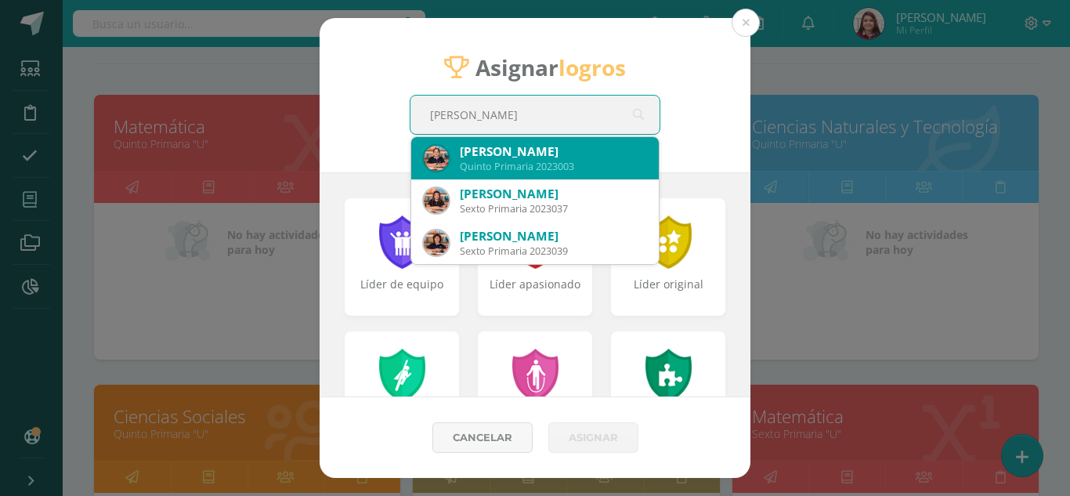
click at [548, 162] on div "Quinto Primaria 2023003" at bounding box center [553, 166] width 186 height 13
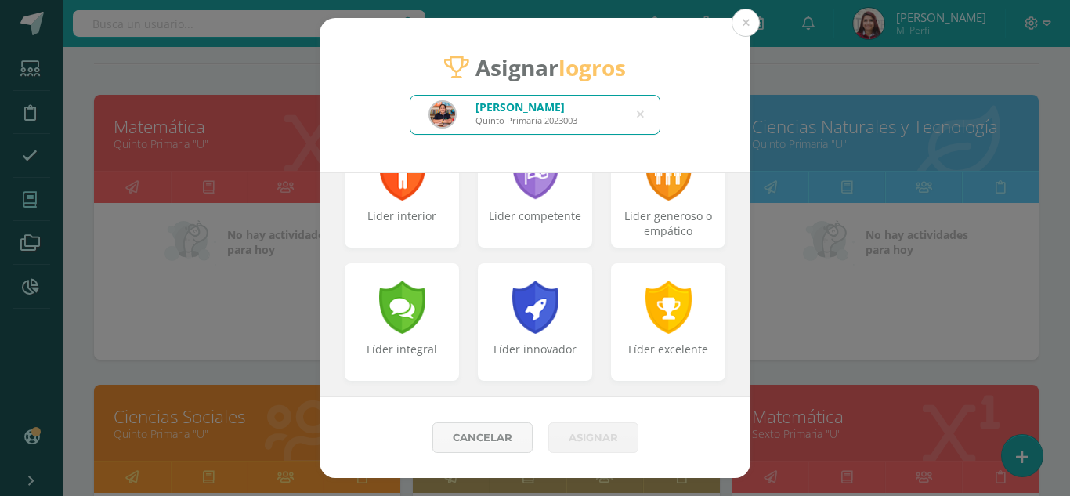
scroll to position [0, 0]
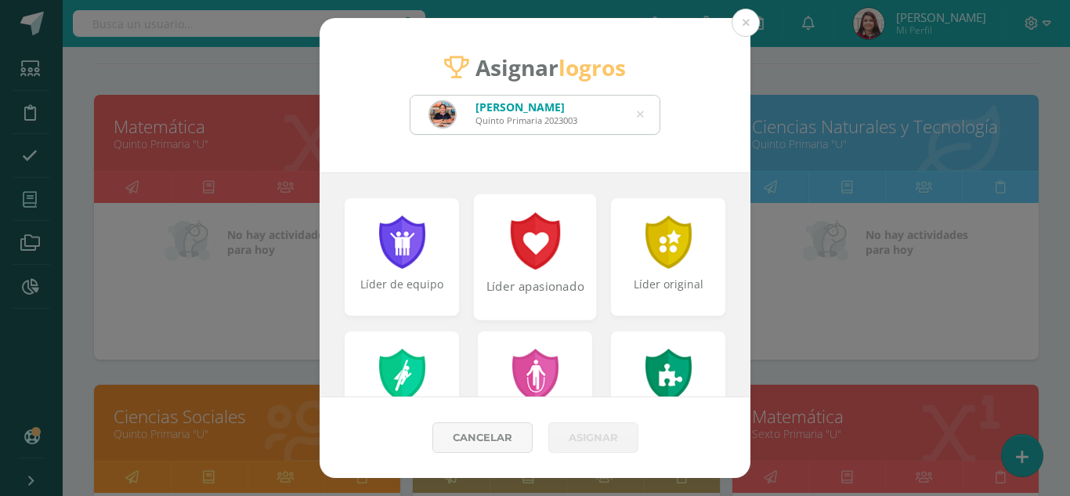
click at [552, 259] on div at bounding box center [535, 240] width 54 height 57
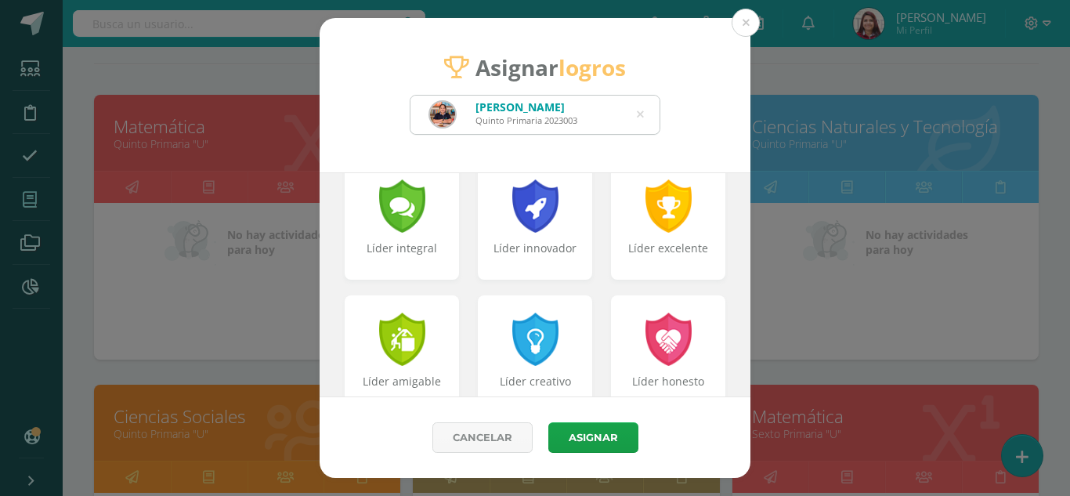
scroll to position [439, 0]
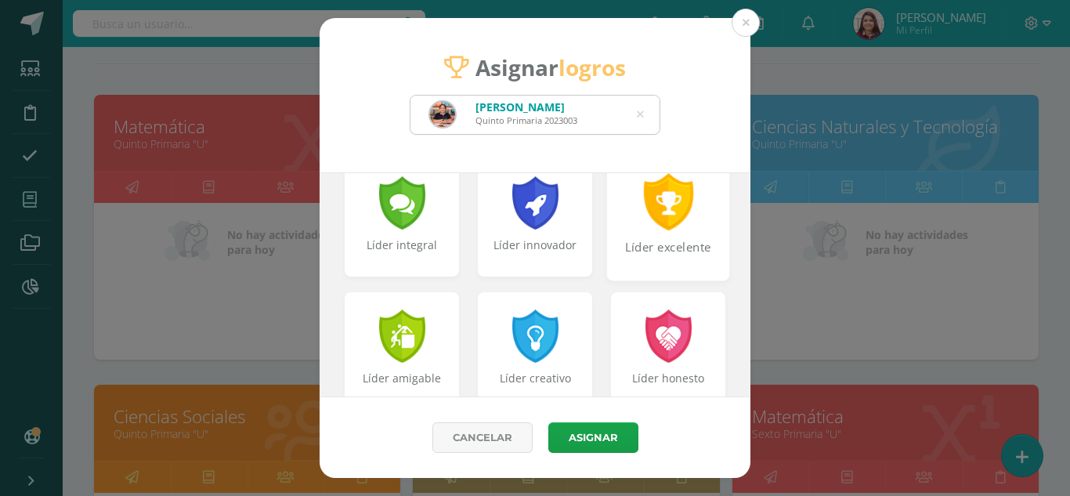
click at [671, 249] on div "Líder excelente" at bounding box center [669, 256] width 120 height 34
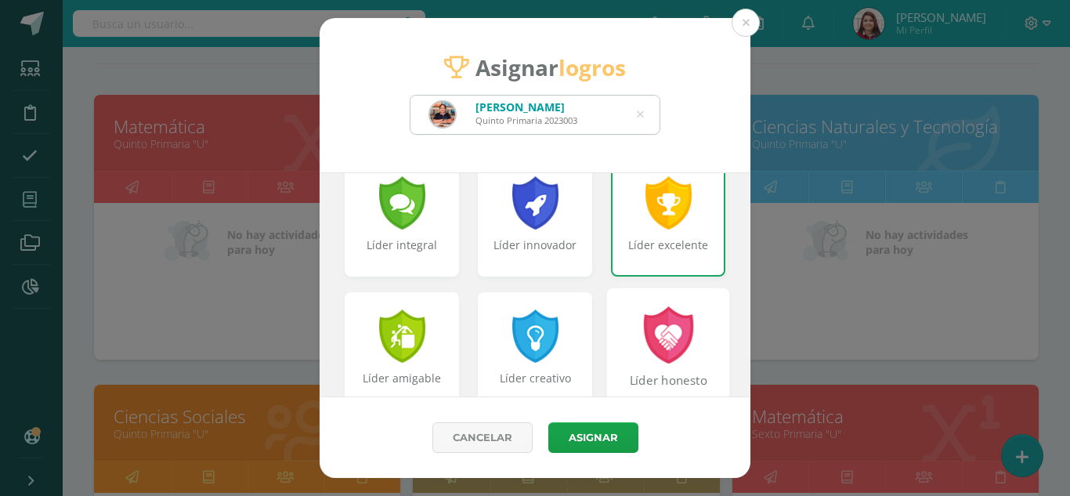
click at [660, 324] on div at bounding box center [668, 334] width 54 height 57
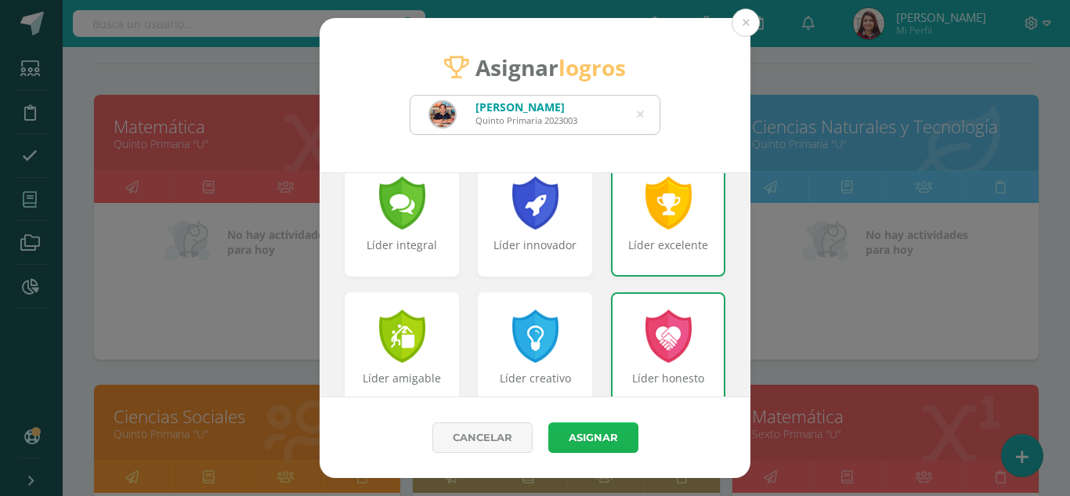
click at [615, 433] on button "Asignar" at bounding box center [593, 437] width 90 height 31
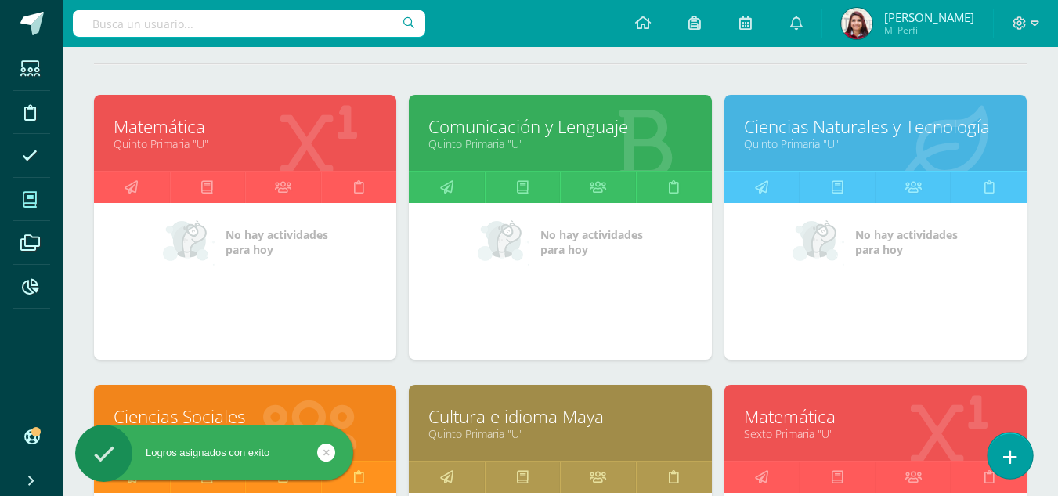
click at [1015, 434] on link at bounding box center [1010, 454] width 45 height 45
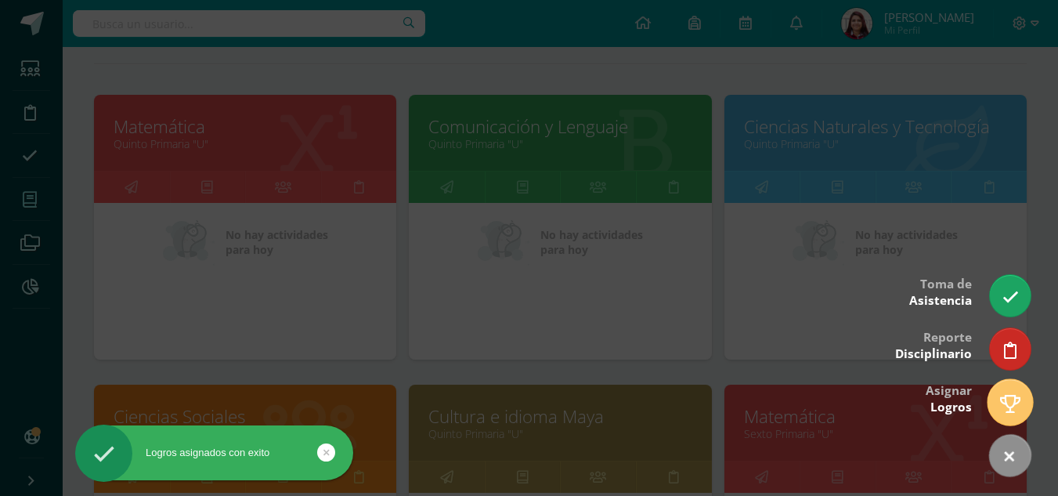
click at [1010, 401] on icon at bounding box center [1010, 404] width 20 height 18
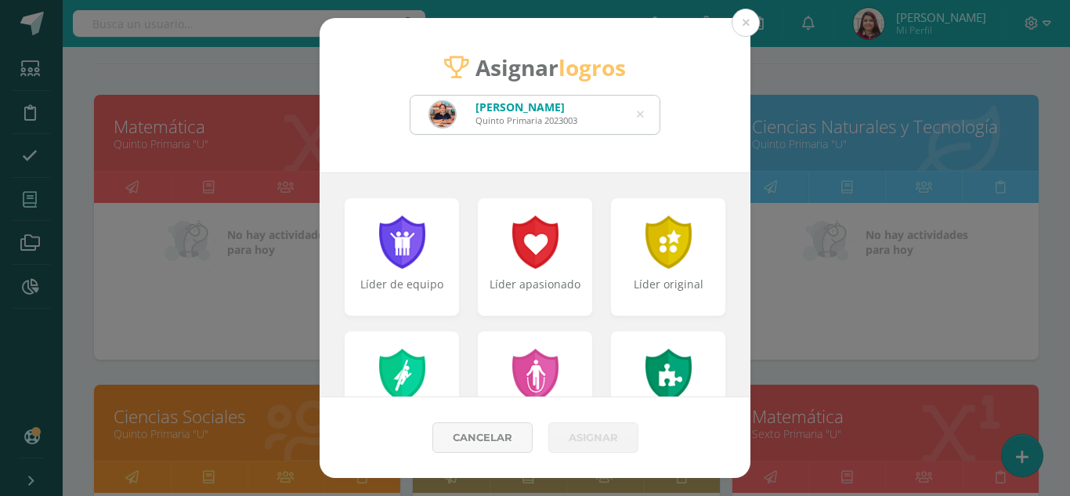
click at [641, 120] on icon at bounding box center [640, 115] width 7 height 40
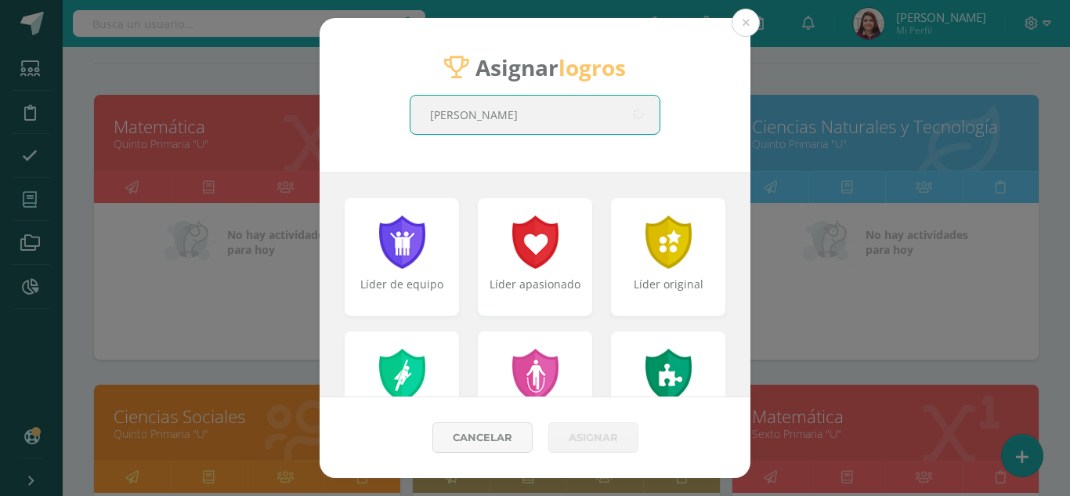
type input "[PERSON_NAME]"
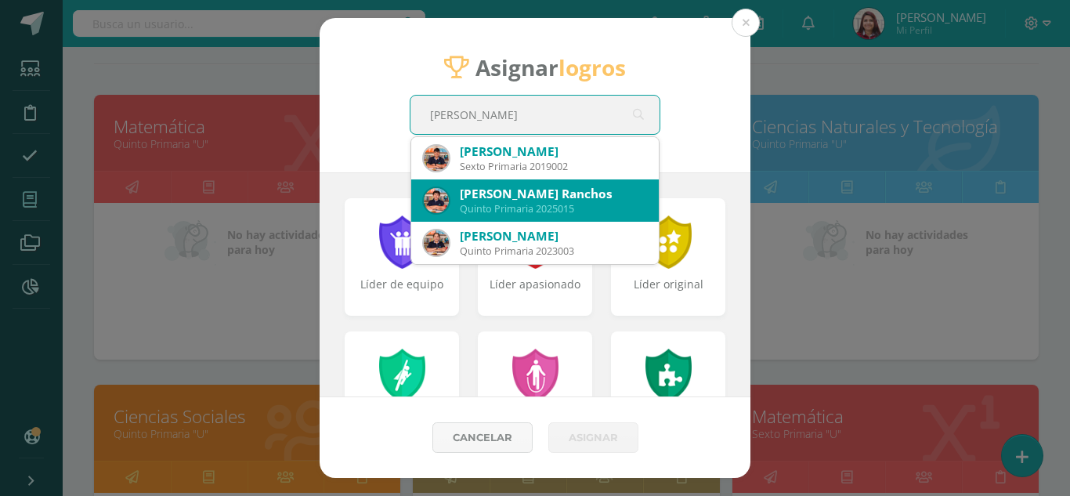
click at [601, 190] on div "[PERSON_NAME] Ranchos" at bounding box center [553, 194] width 186 height 16
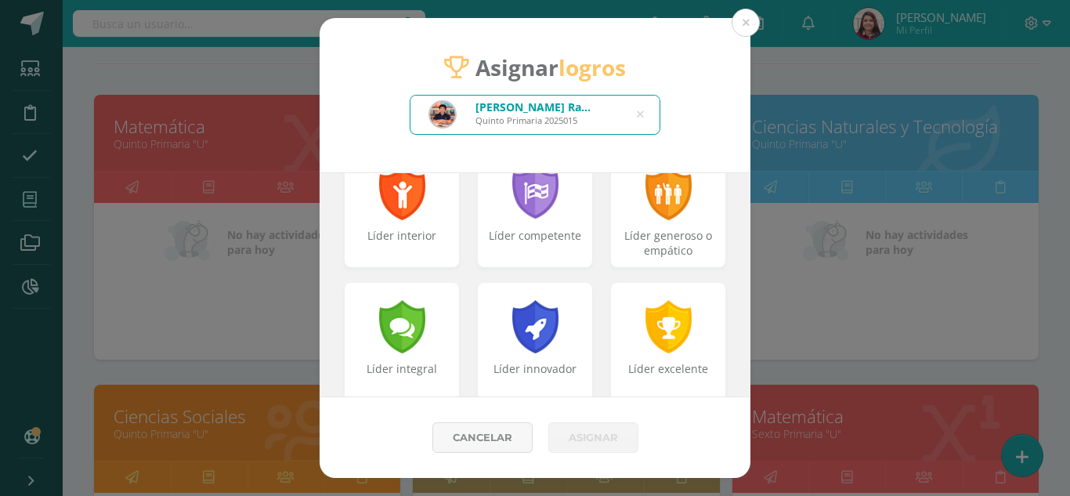
scroll to position [490, 0]
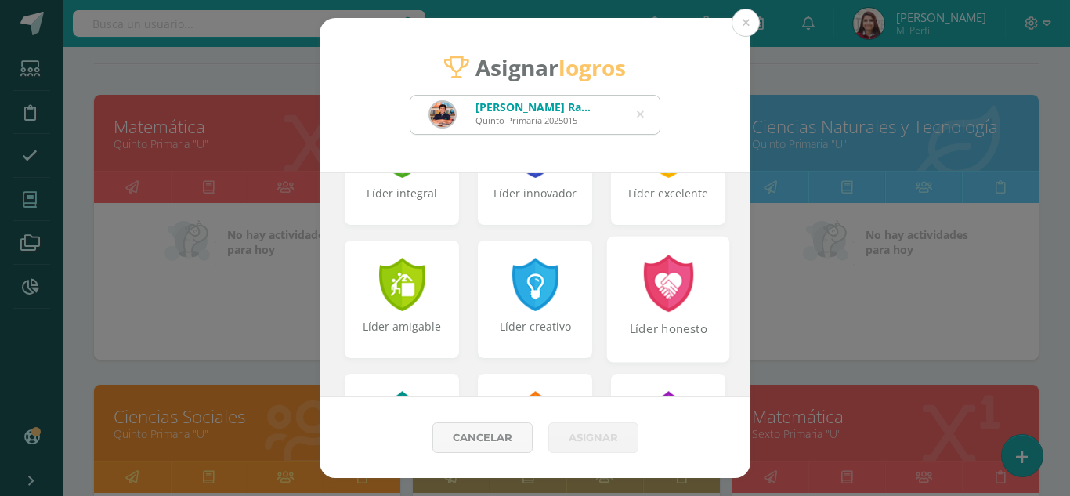
click at [688, 287] on div "Líder honesto" at bounding box center [668, 299] width 123 height 126
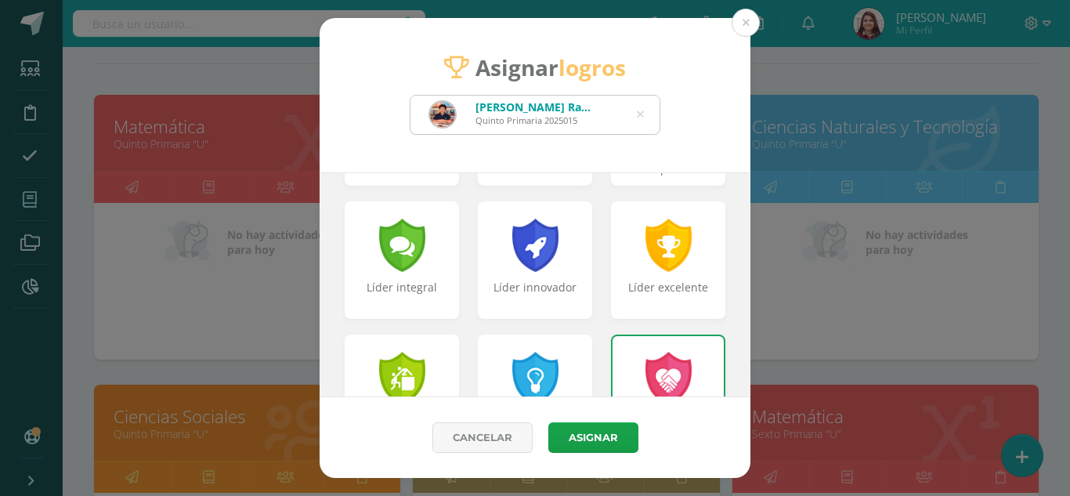
scroll to position [0, 0]
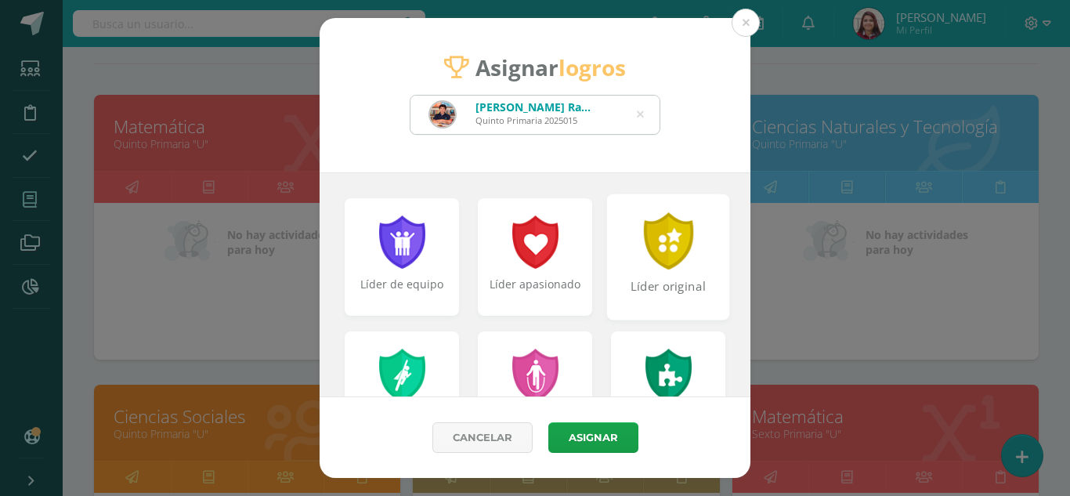
click at [644, 273] on div "Líder original" at bounding box center [668, 256] width 123 height 126
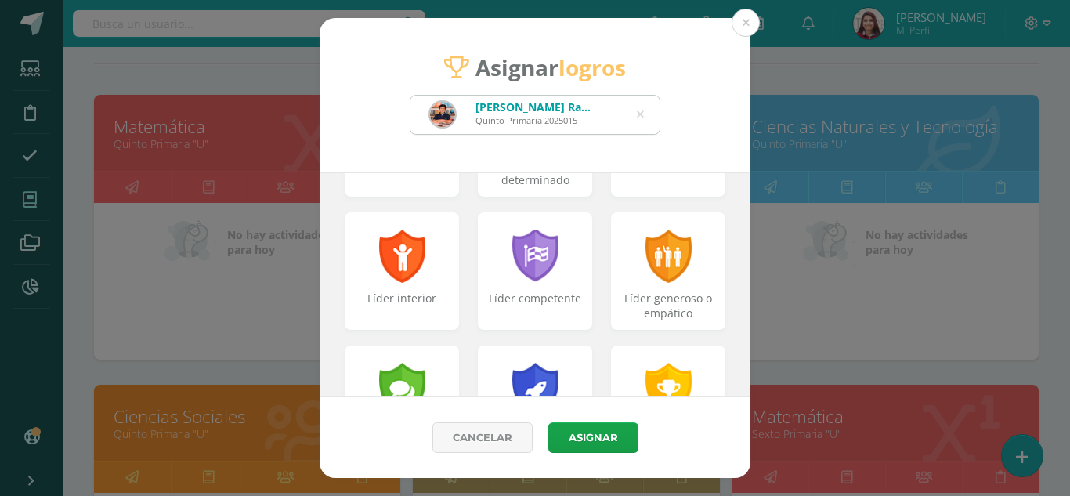
scroll to position [257, 0]
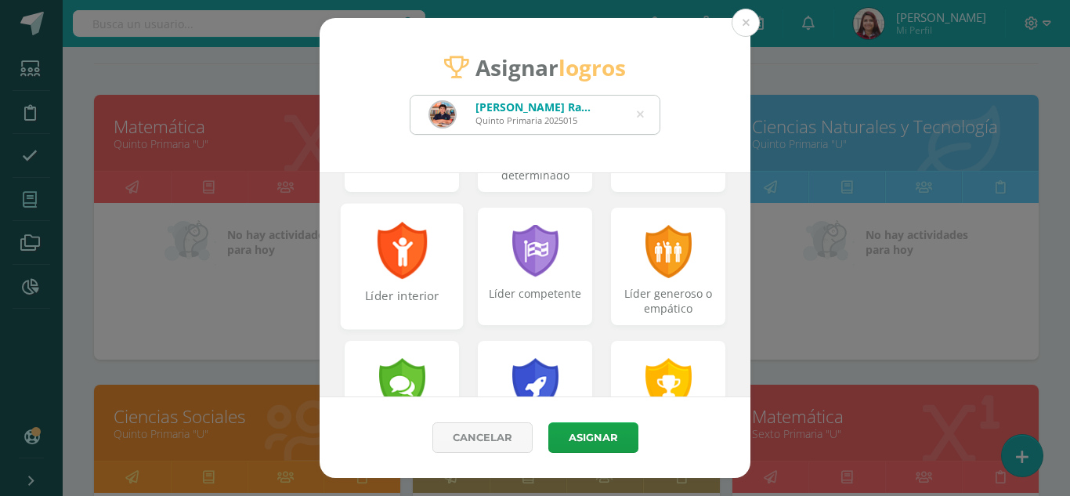
click at [453, 265] on div "Líder interior" at bounding box center [402, 266] width 123 height 126
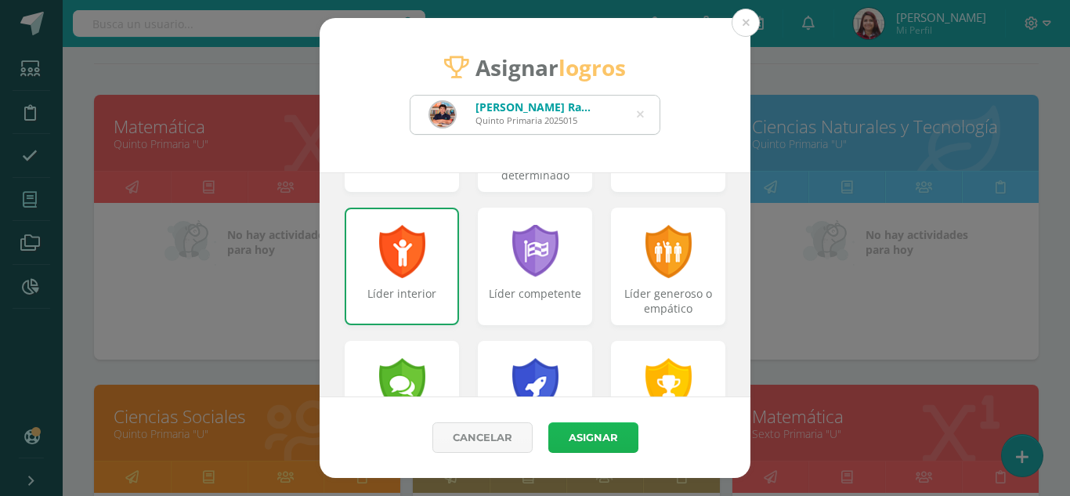
click at [601, 435] on button "Asignar" at bounding box center [593, 437] width 90 height 31
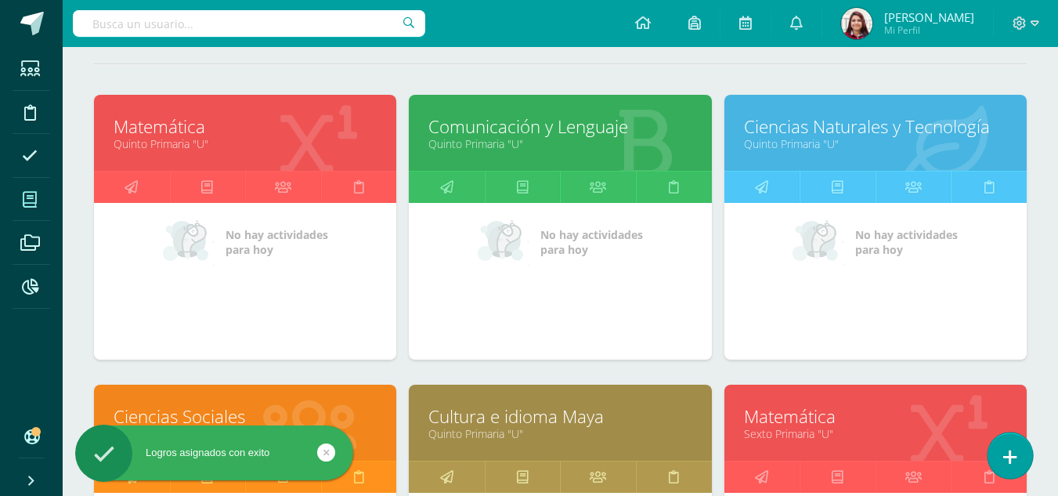
click at [1013, 456] on icon at bounding box center [1010, 457] width 14 height 18
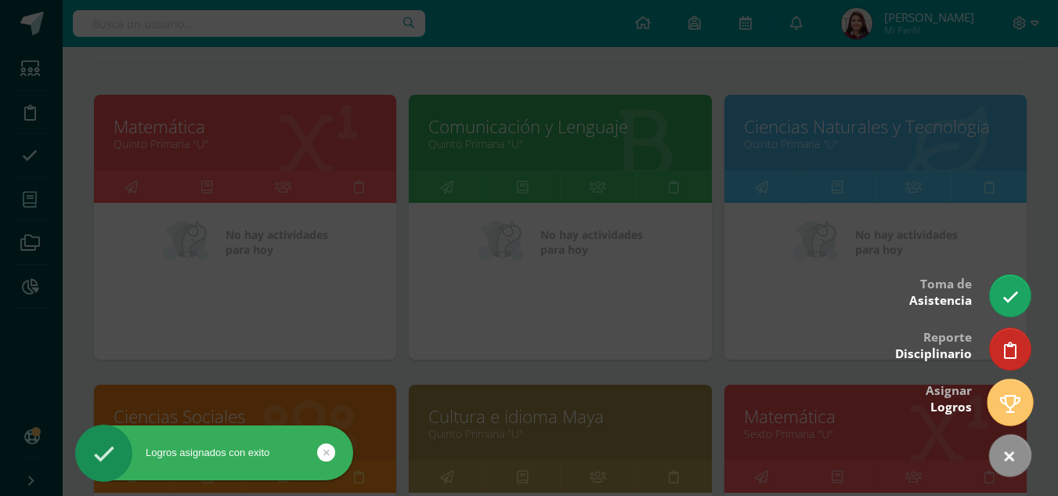
click at [1004, 412] on icon at bounding box center [1010, 404] width 20 height 18
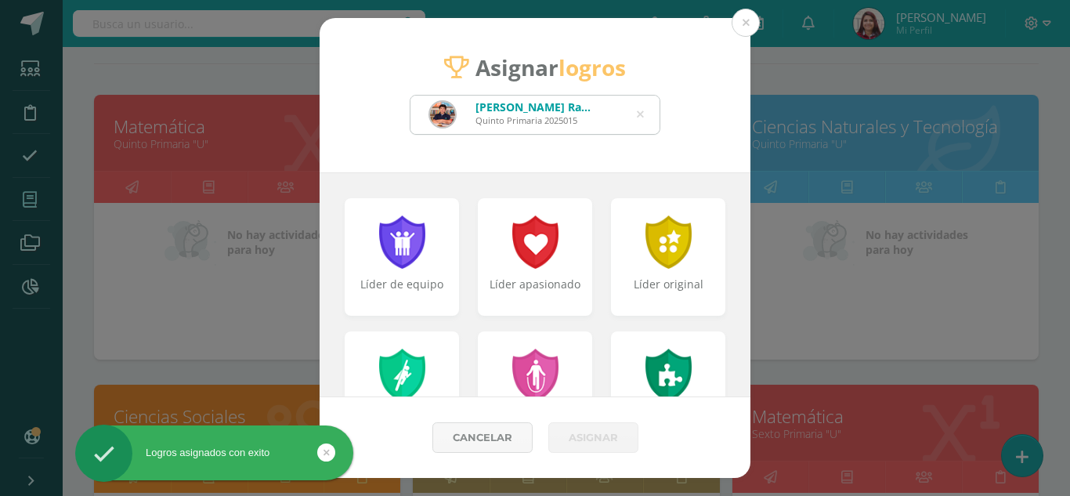
click at [641, 114] on icon at bounding box center [640, 115] width 7 height 40
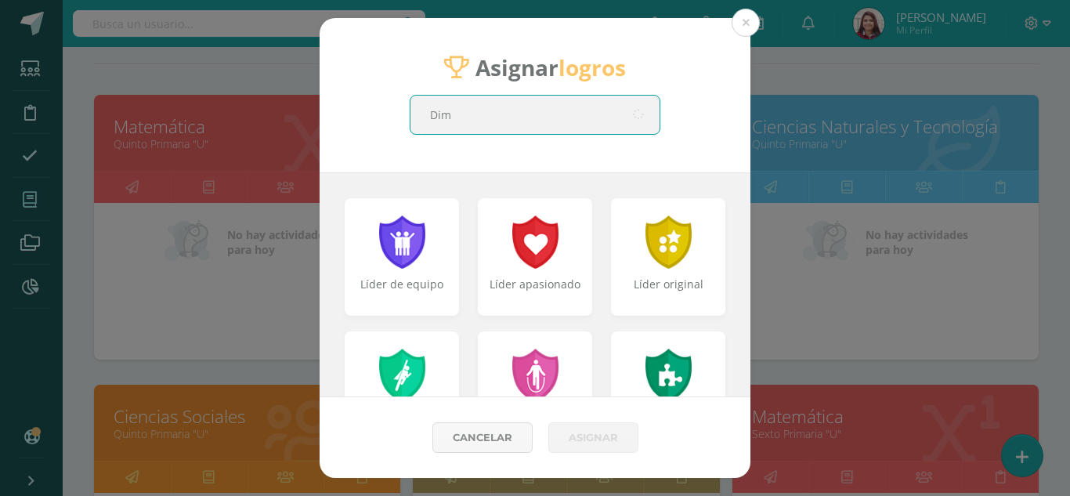
type input "Dimi"
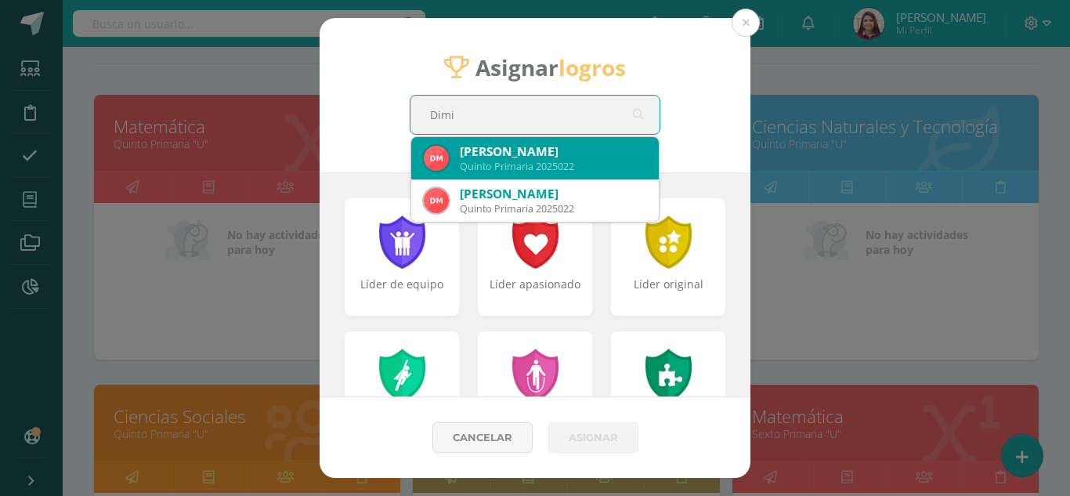
click at [589, 147] on div "[PERSON_NAME]" at bounding box center [553, 151] width 186 height 16
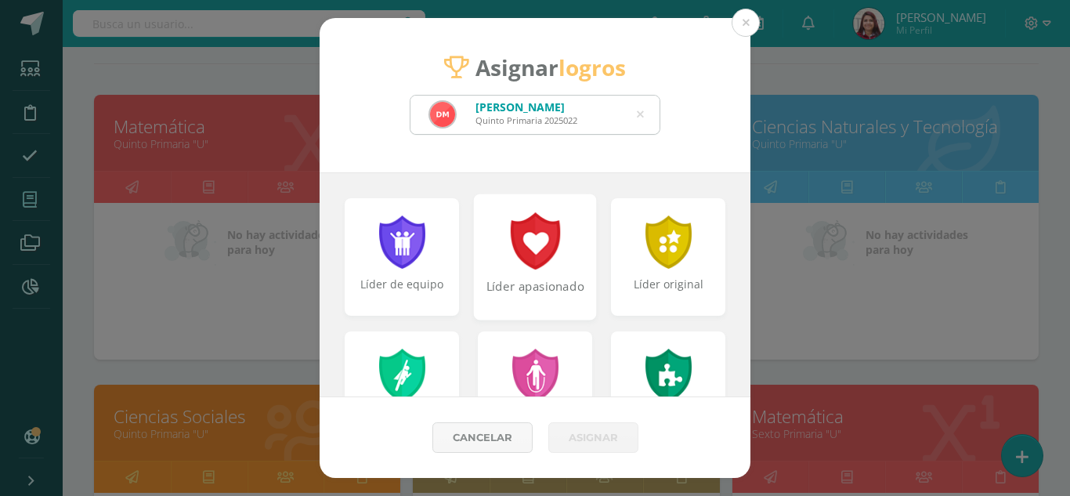
click at [536, 244] on div at bounding box center [535, 240] width 54 height 57
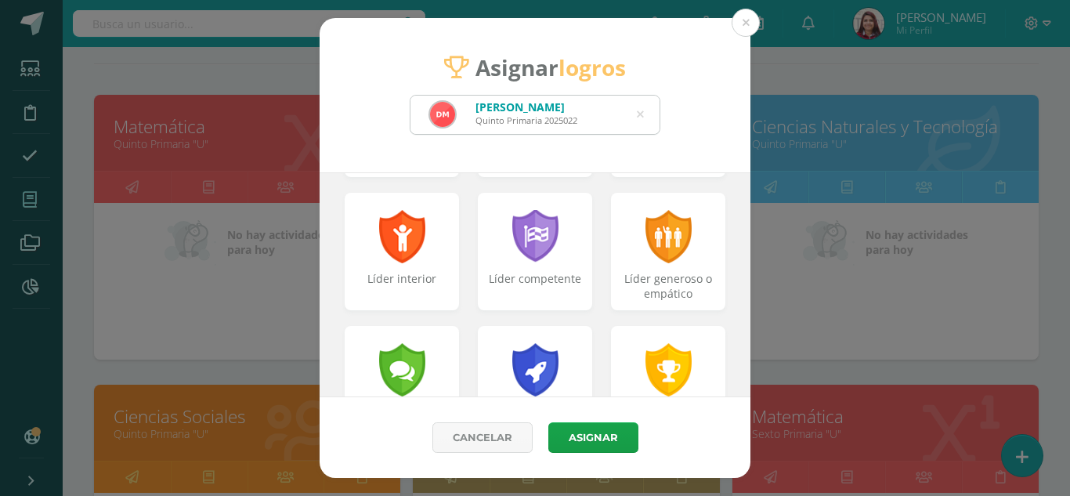
scroll to position [265, 0]
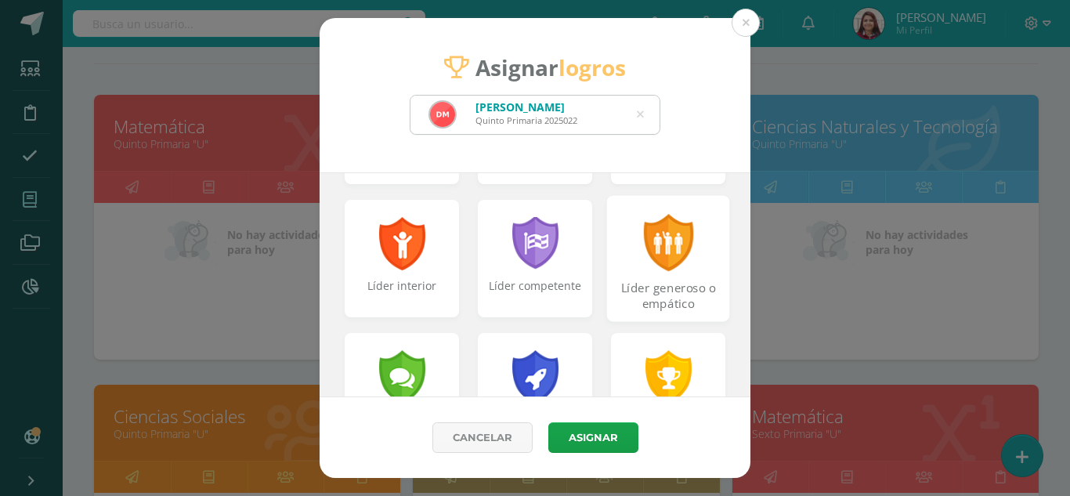
click at [692, 266] on div "Líder generoso o empático" at bounding box center [668, 258] width 123 height 126
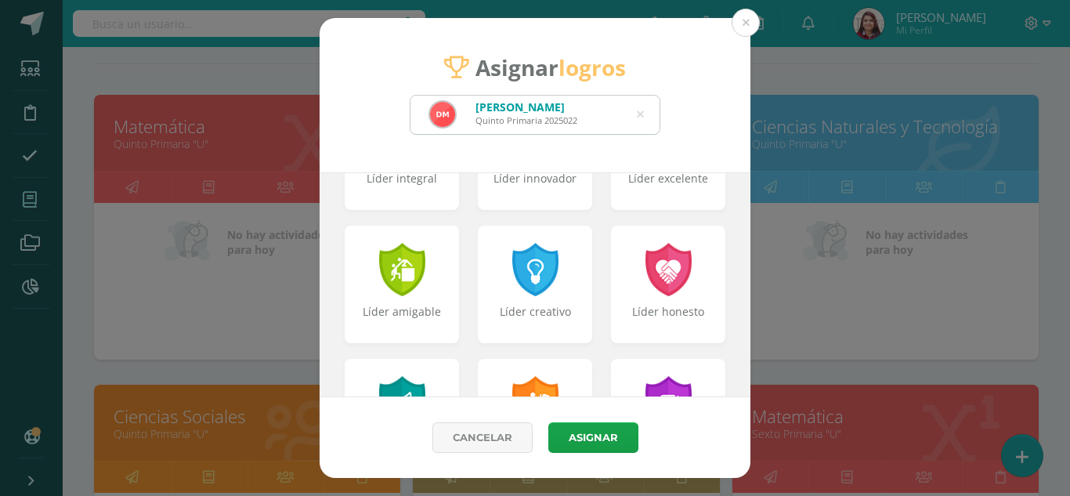
scroll to position [564, 0]
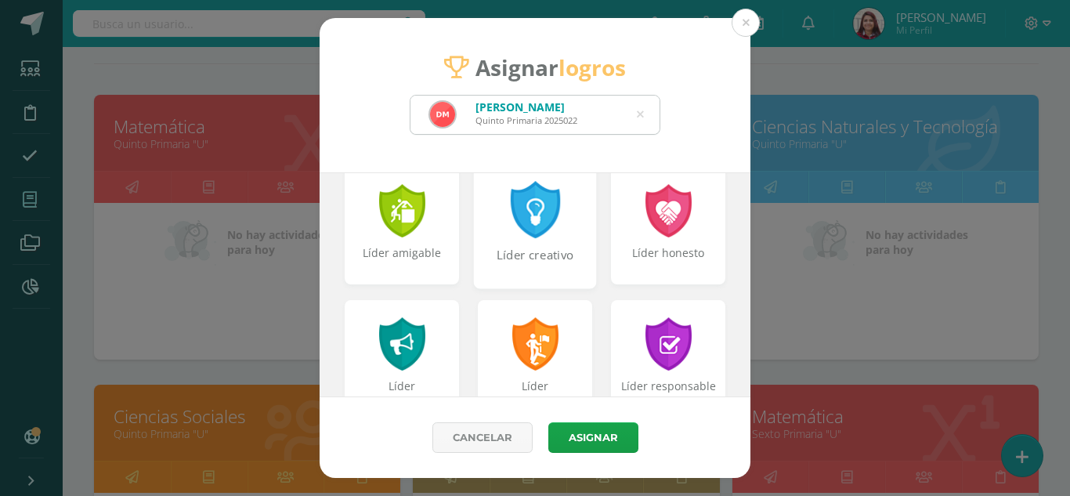
click at [518, 241] on div "Líder creativo" at bounding box center [535, 225] width 123 height 126
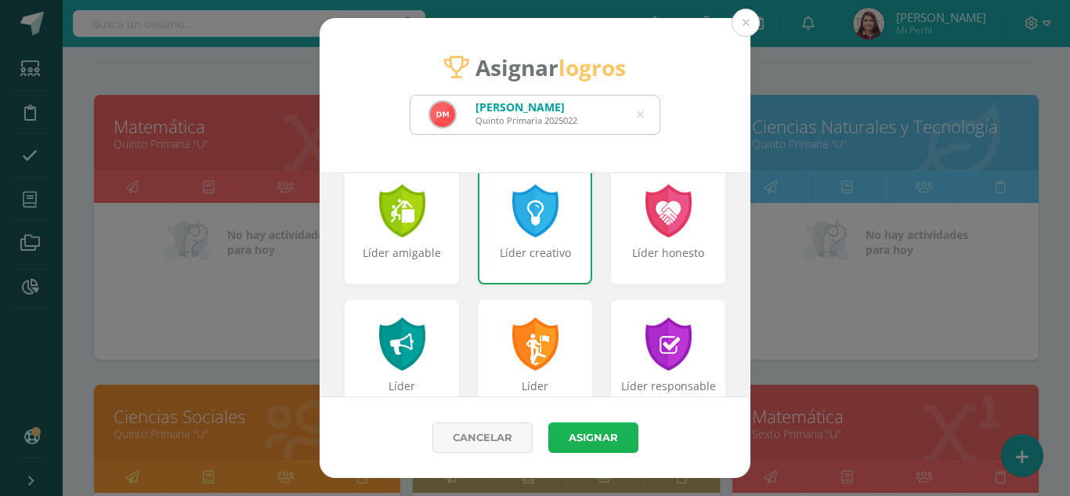
click at [594, 440] on button "Asignar" at bounding box center [593, 437] width 90 height 31
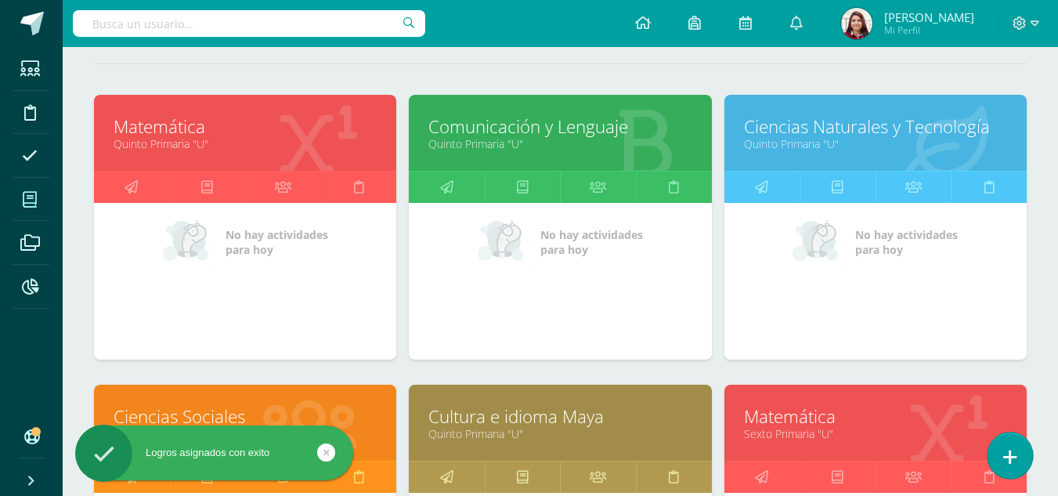
click at [997, 451] on link at bounding box center [1010, 454] width 45 height 45
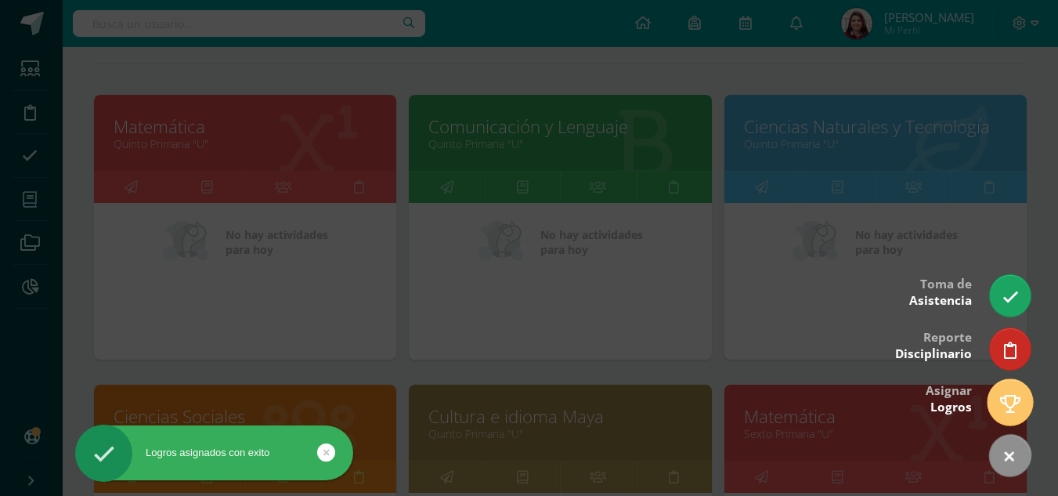
click at [1018, 403] on icon at bounding box center [1010, 404] width 20 height 18
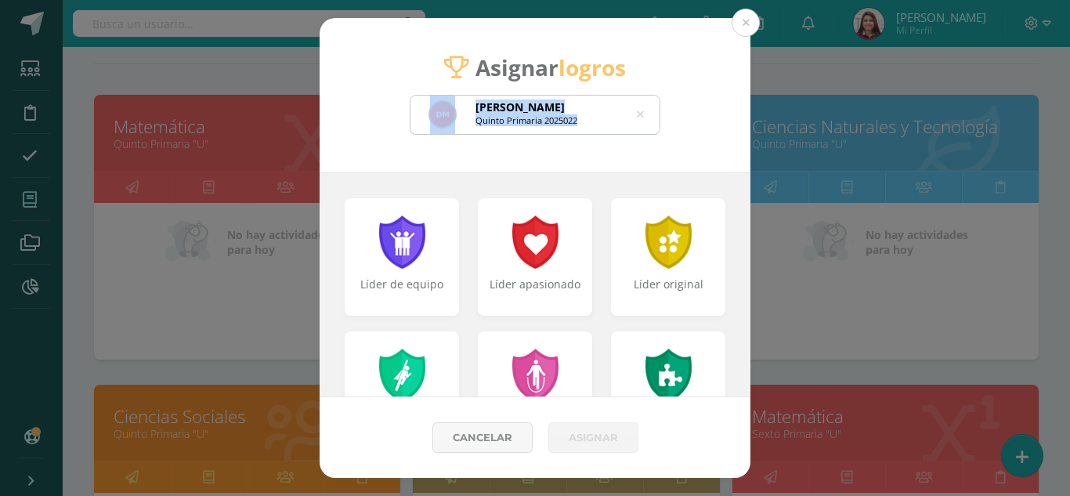
click at [638, 113] on div "[PERSON_NAME] Quinto Primaria 2025022 Dimi" at bounding box center [535, 115] width 251 height 40
click at [638, 113] on icon at bounding box center [640, 115] width 7 height 40
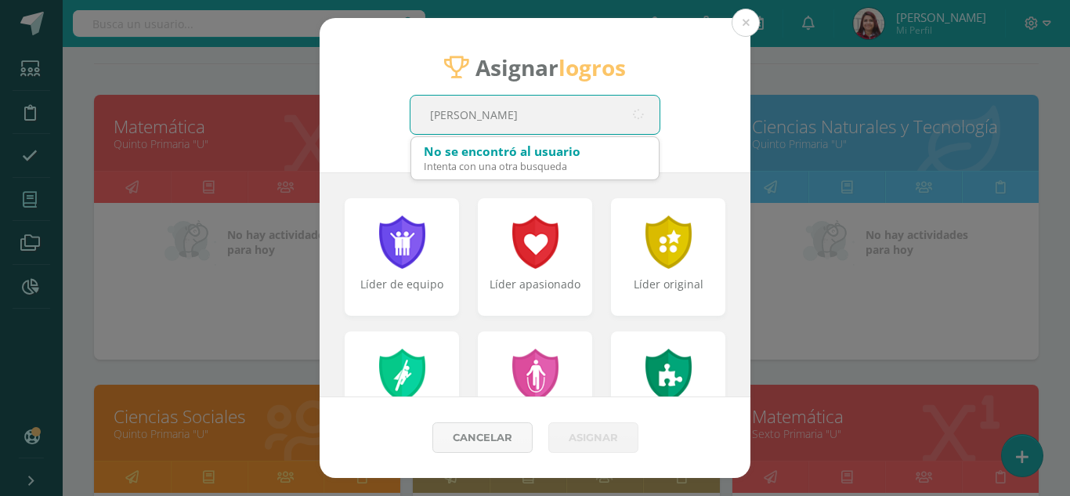
type input "[PERSON_NAME]"
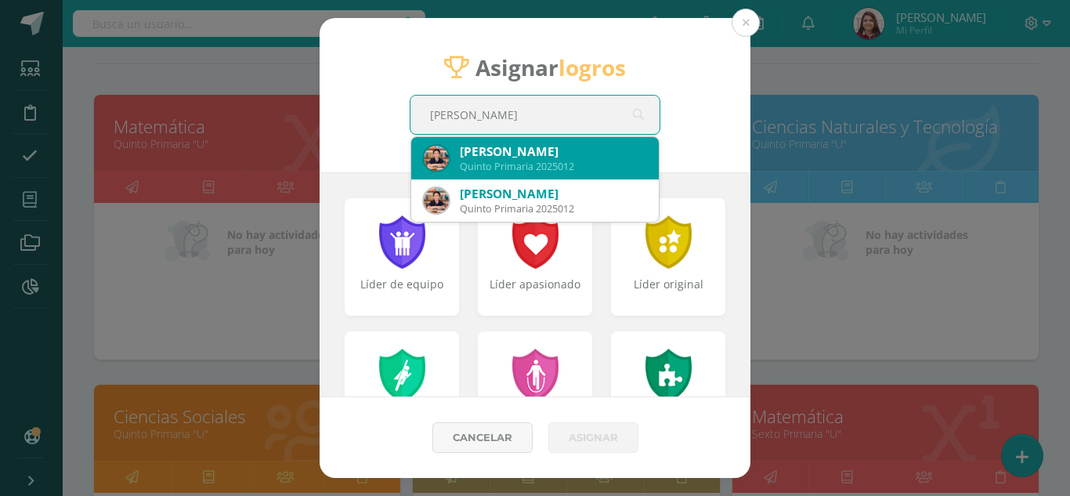
click at [584, 168] on div "Quinto Primaria 2025012" at bounding box center [553, 166] width 186 height 13
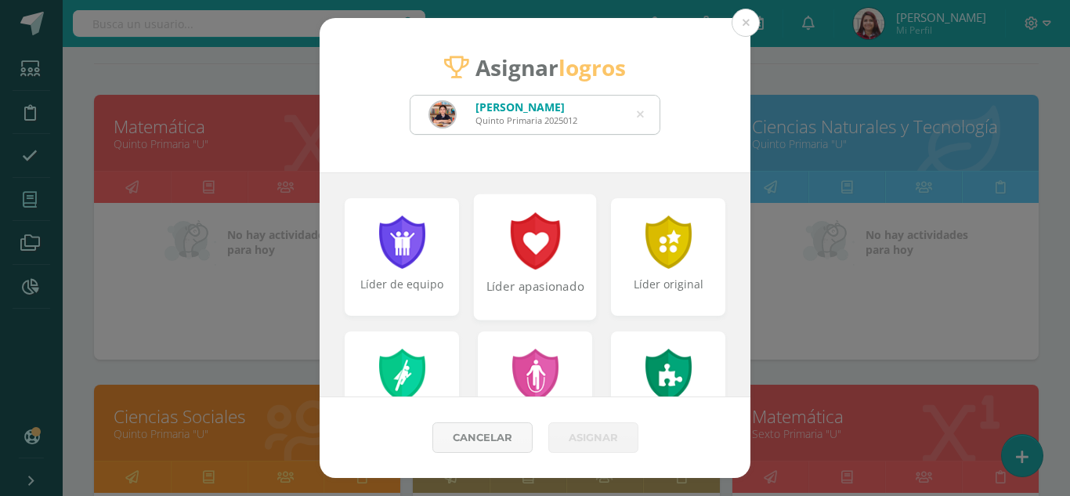
click at [549, 244] on div at bounding box center [535, 240] width 54 height 57
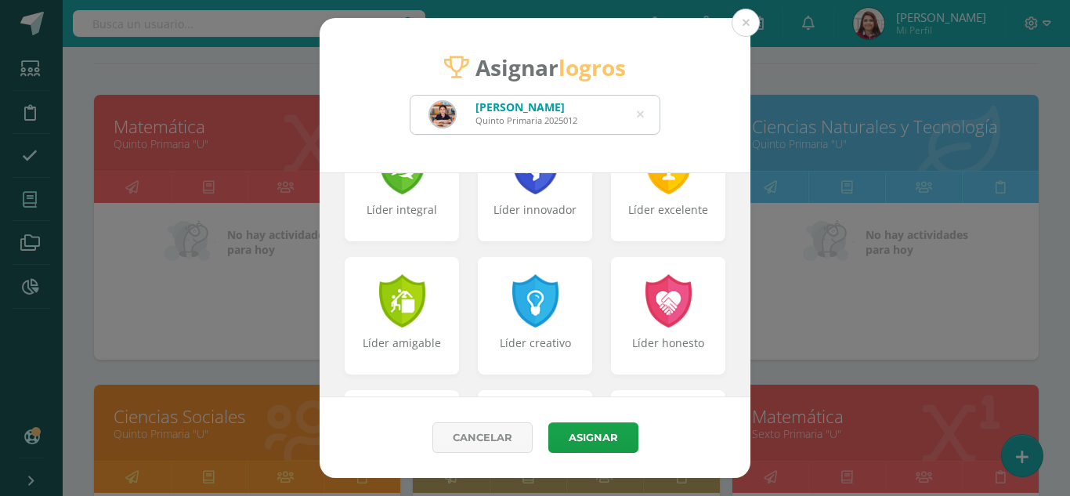
scroll to position [482, 0]
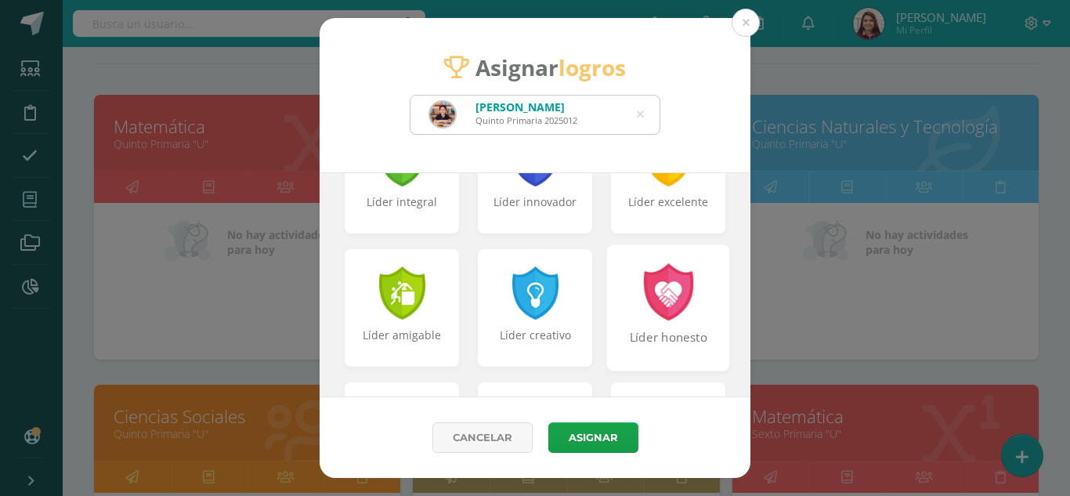
click at [676, 315] on div at bounding box center [668, 291] width 54 height 57
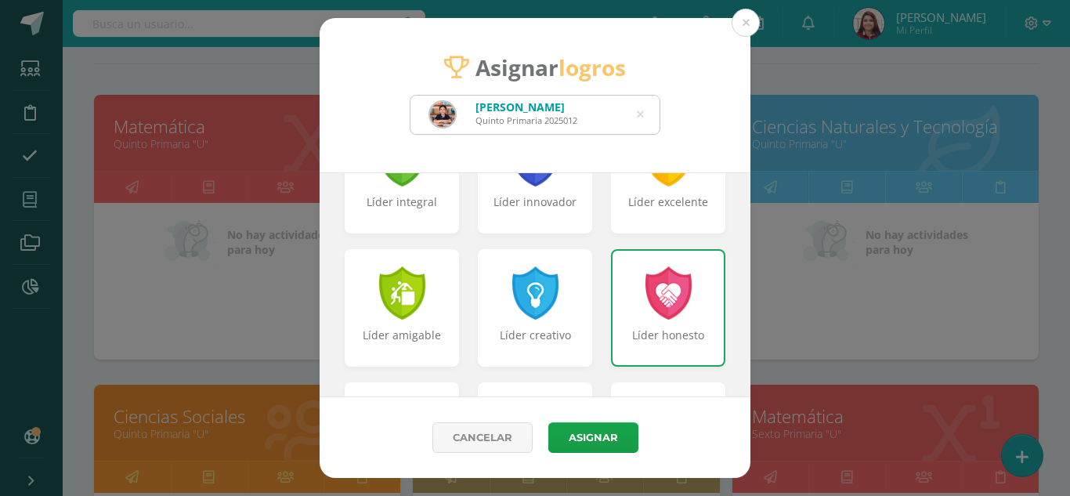
click at [672, 304] on div at bounding box center [668, 292] width 50 height 53
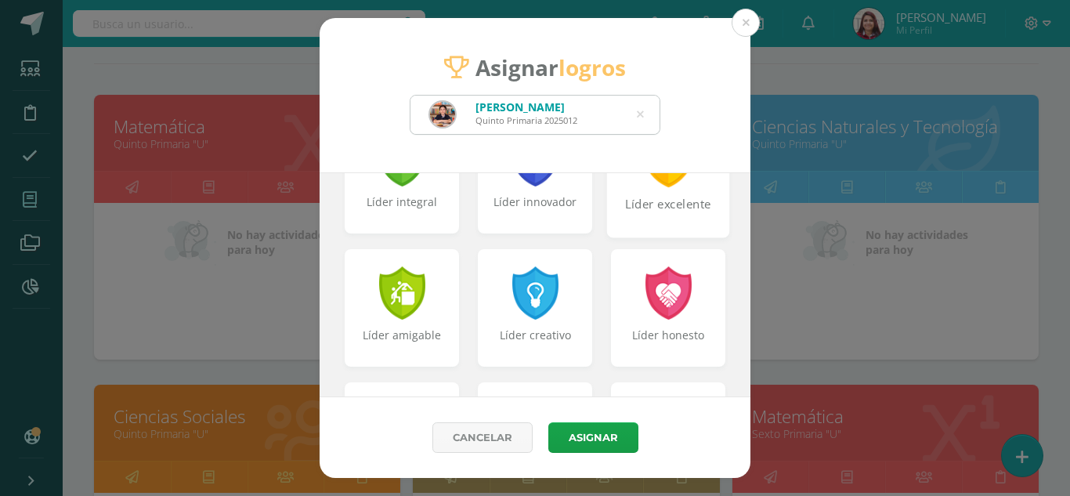
click at [671, 183] on div at bounding box center [668, 158] width 54 height 57
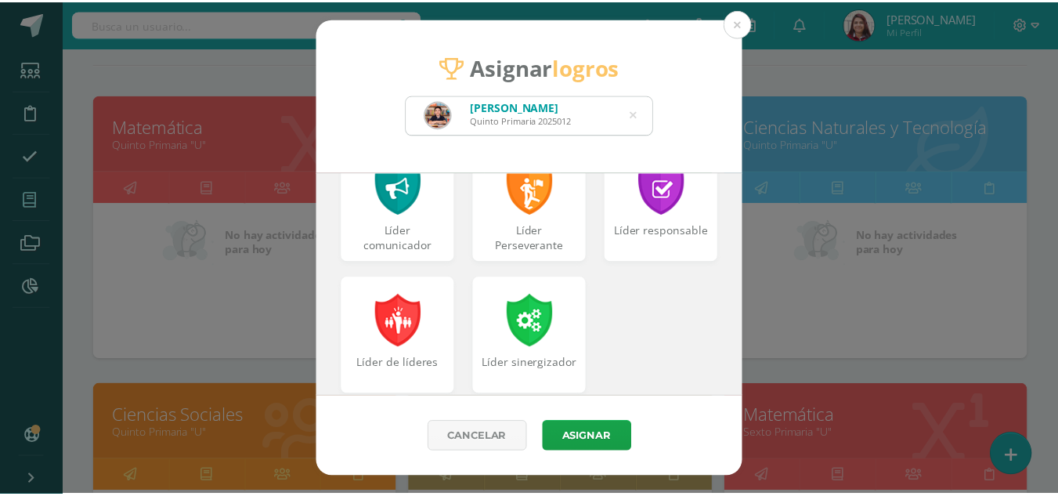
scroll to position [723, 0]
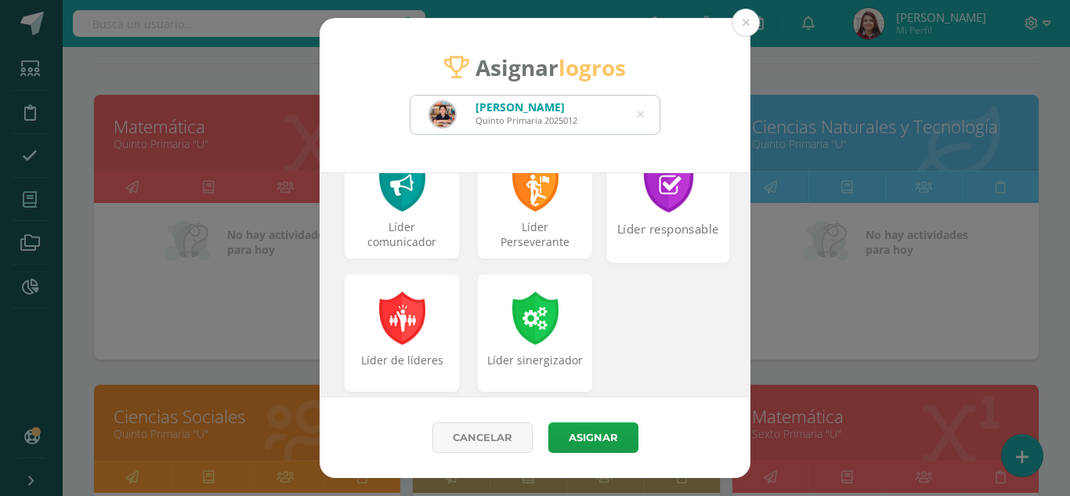
click at [628, 235] on div "Líder responsable" at bounding box center [669, 238] width 120 height 34
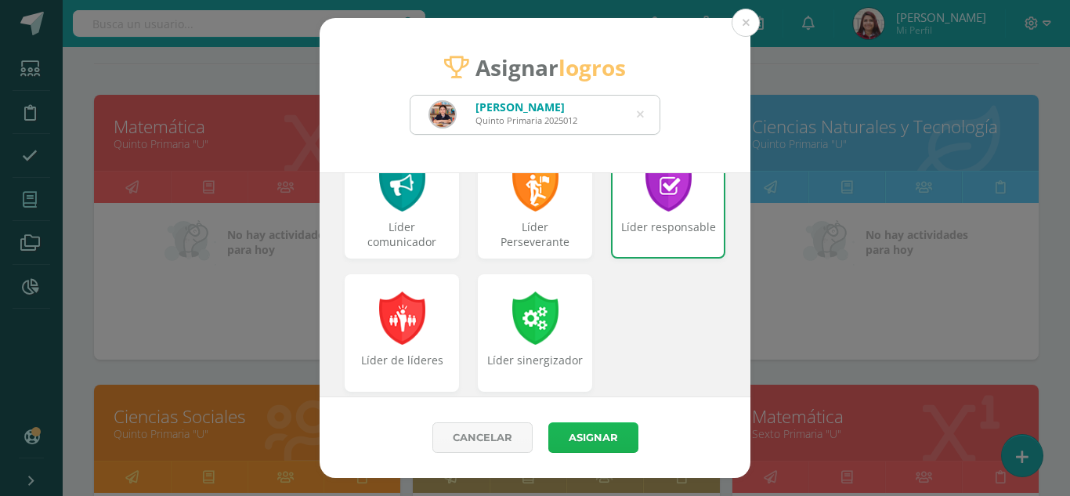
click at [602, 446] on button "Asignar" at bounding box center [593, 437] width 90 height 31
